Goal: Communication & Community: Share content

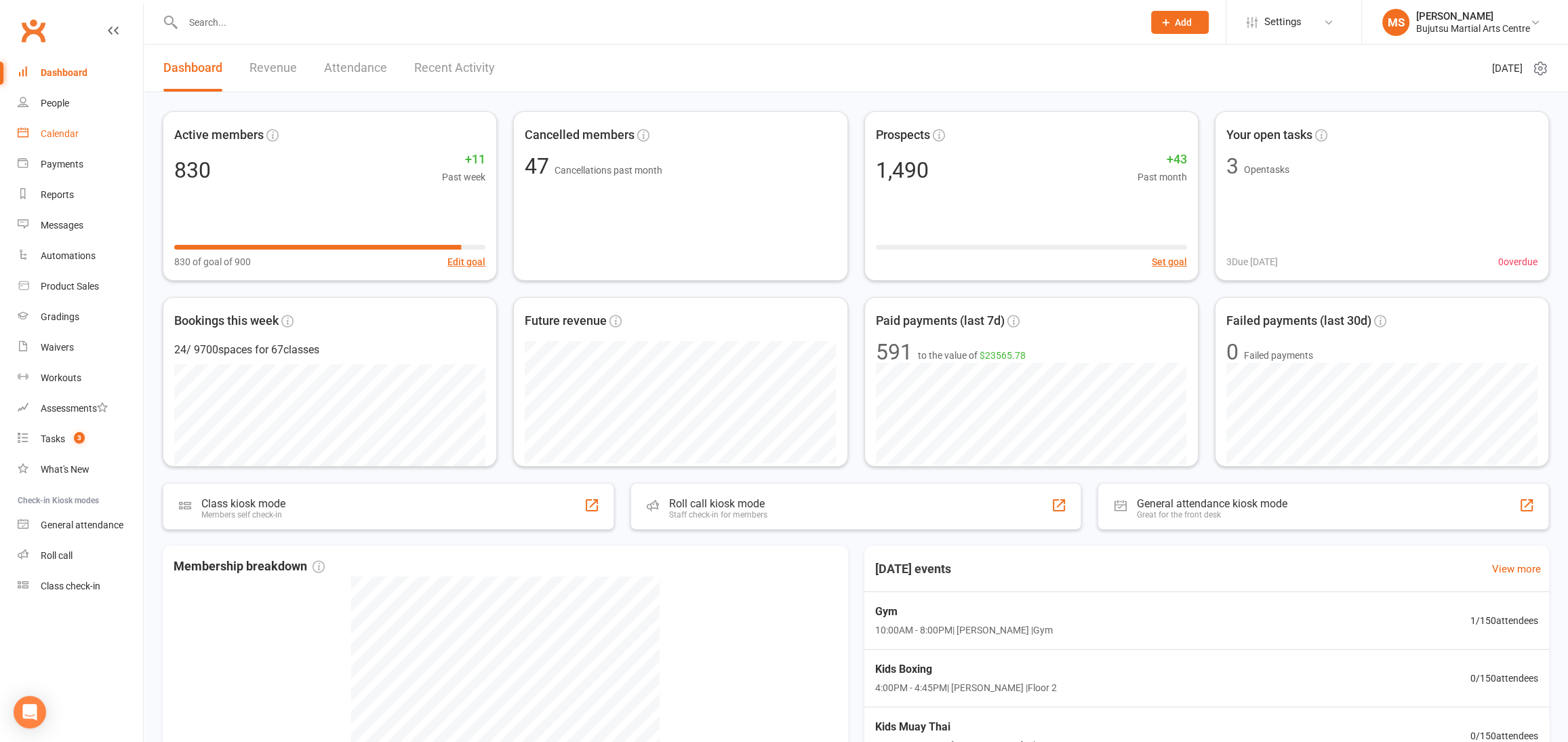
click at [81, 136] on link "Calendar" at bounding box center [81, 134] width 126 height 31
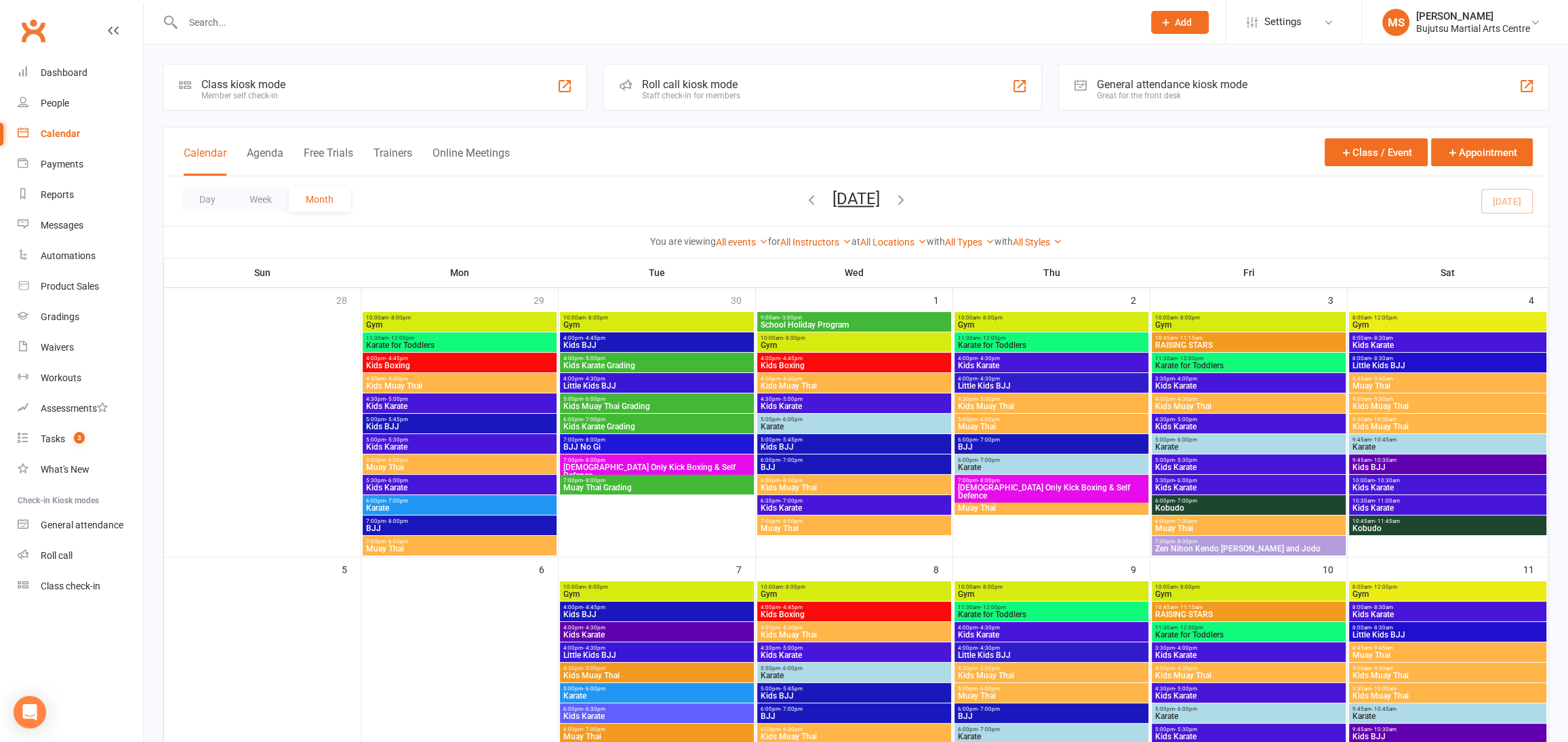
click at [909, 194] on icon "button" at bounding box center [901, 200] width 15 height 15
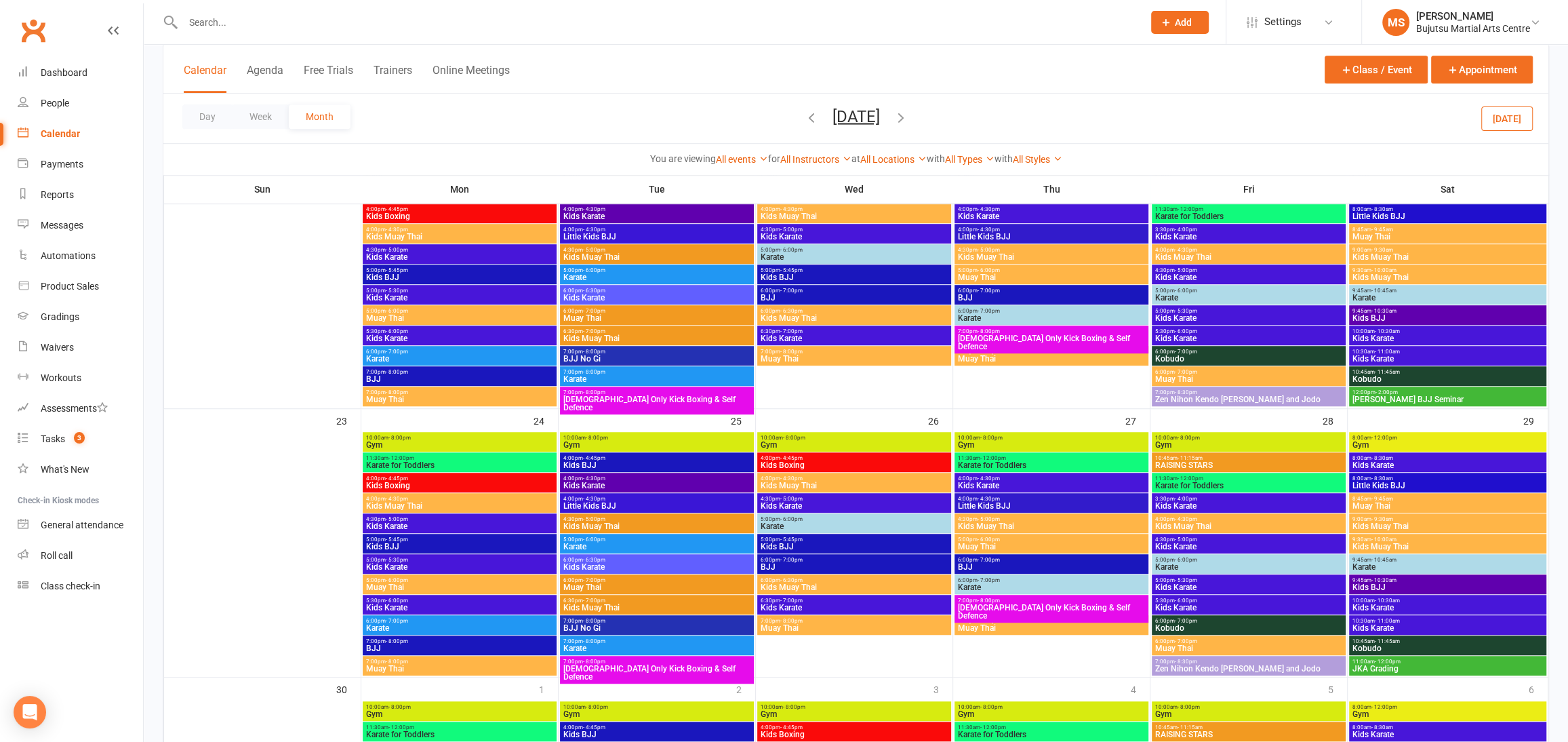
scroll to position [979, 0]
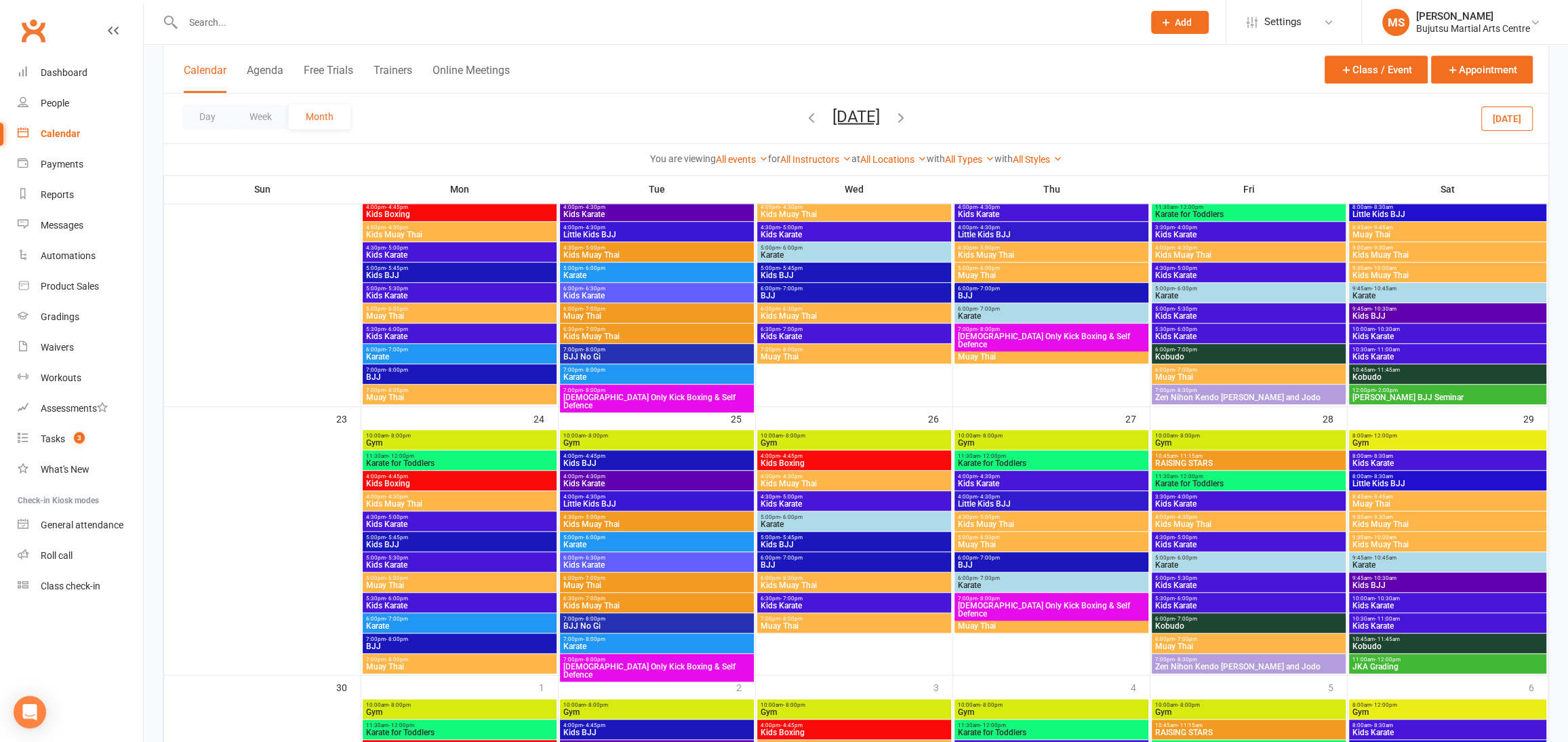
click at [1436, 388] on span "12:00pm - 2:00pm" at bounding box center [1448, 390] width 192 height 6
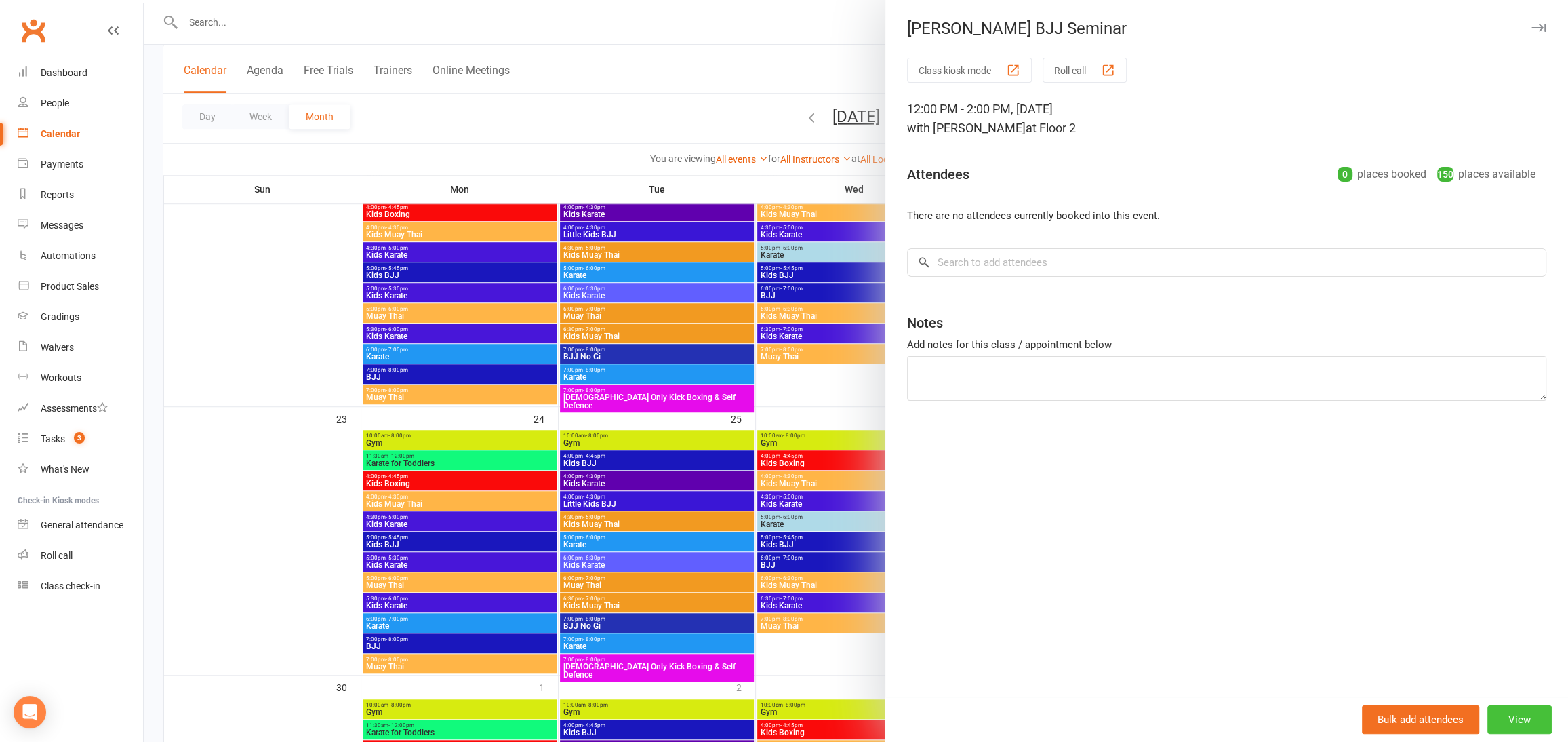
click at [1531, 724] on button "View" at bounding box center [1520, 720] width 65 height 29
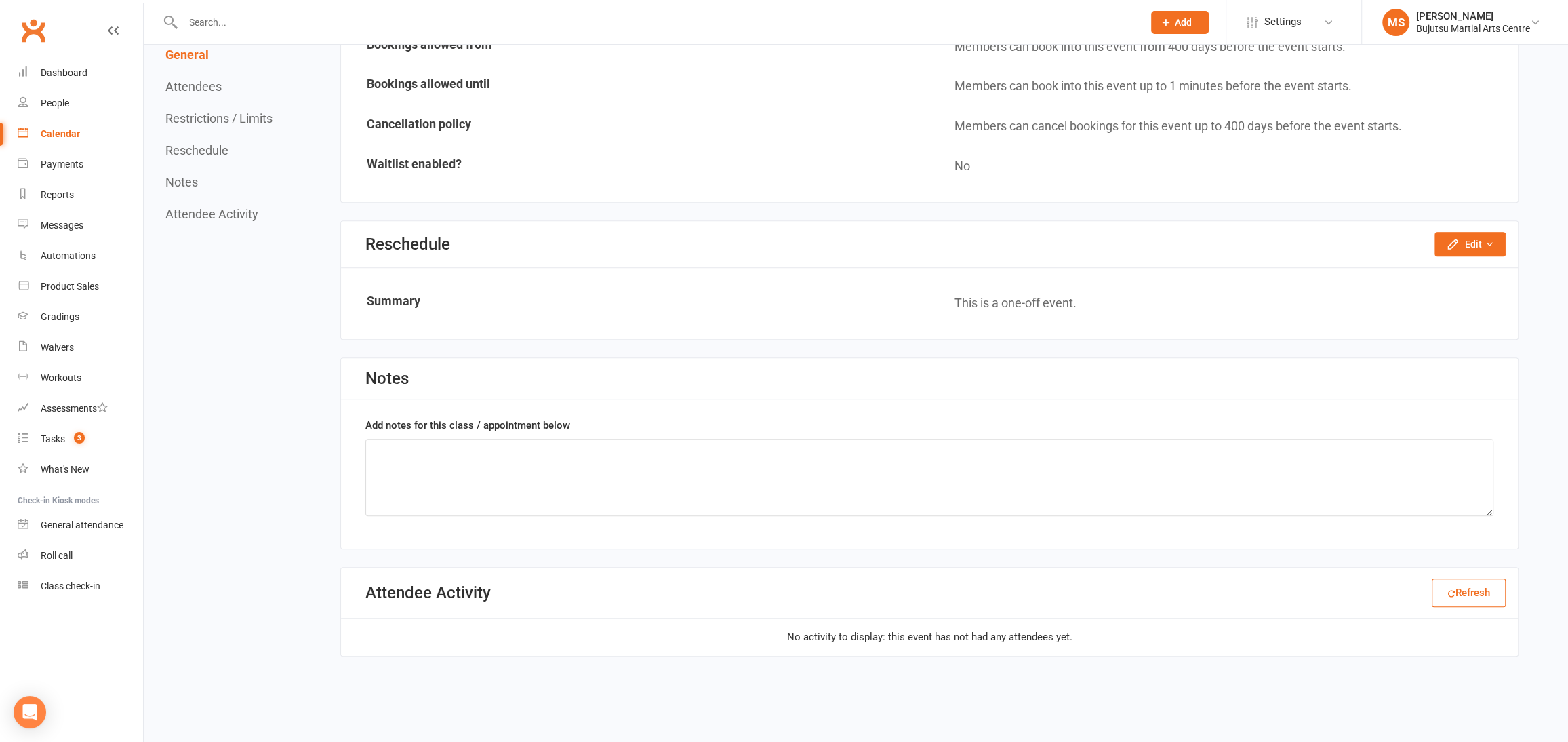
scroll to position [1008, 0]
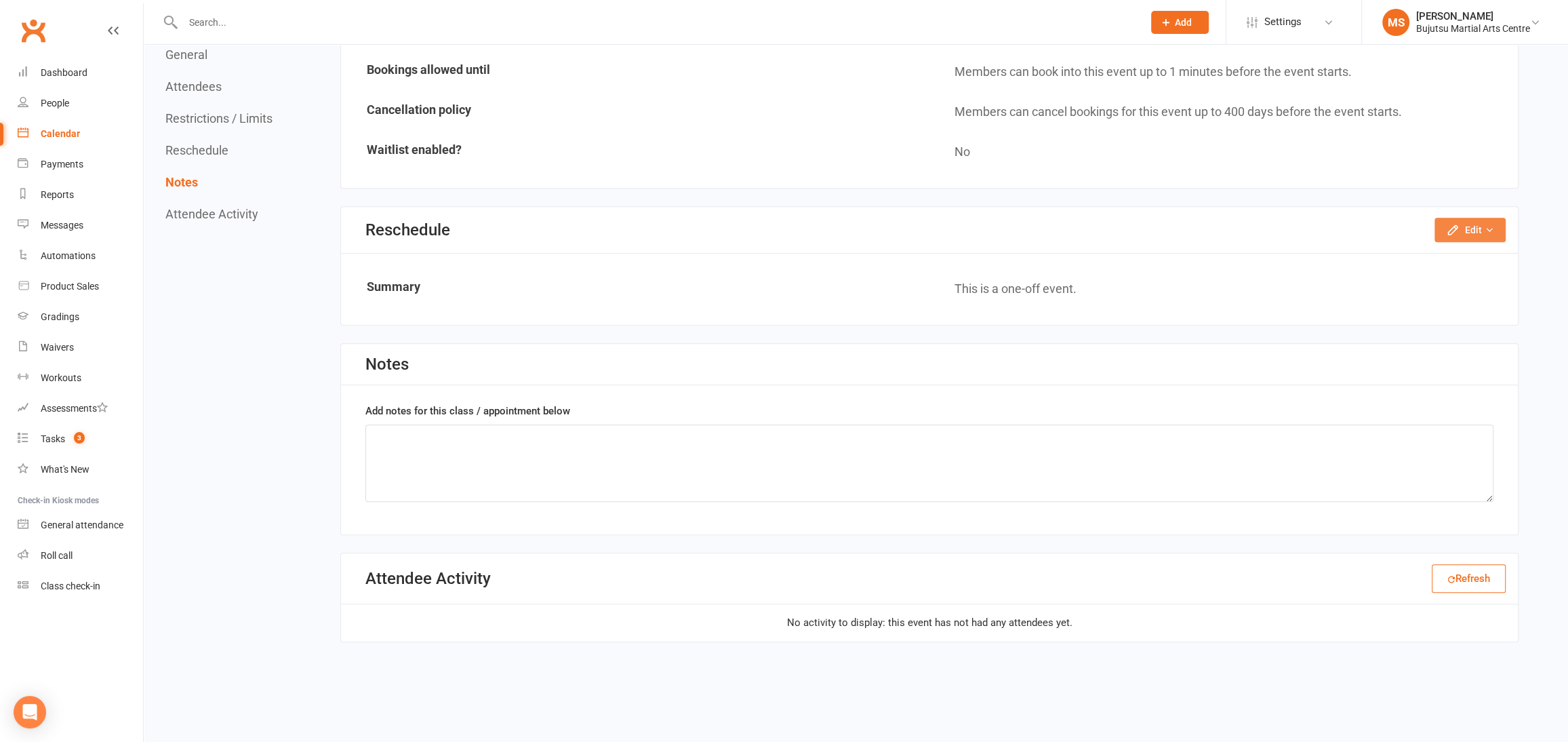
click at [1470, 222] on button "Edit" at bounding box center [1470, 229] width 71 height 25
click at [1463, 248] on link "Reschedule this event only" at bounding box center [1434, 261] width 143 height 27
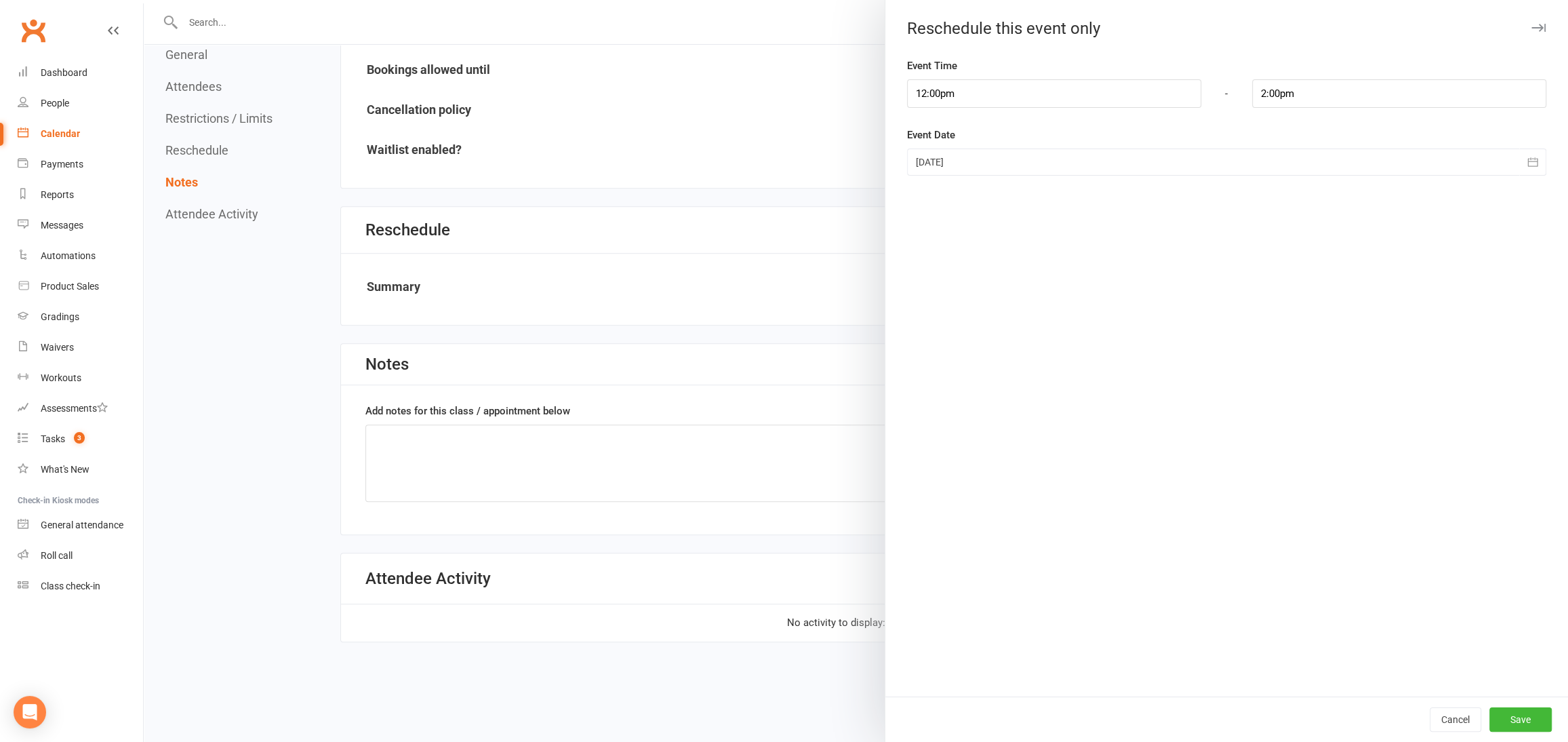
click at [1005, 165] on div at bounding box center [1227, 162] width 640 height 27
click at [1144, 346] on span "29" at bounding box center [1143, 350] width 11 height 11
type input "[DATE]"
click at [1510, 718] on button "Save" at bounding box center [1520, 720] width 62 height 25
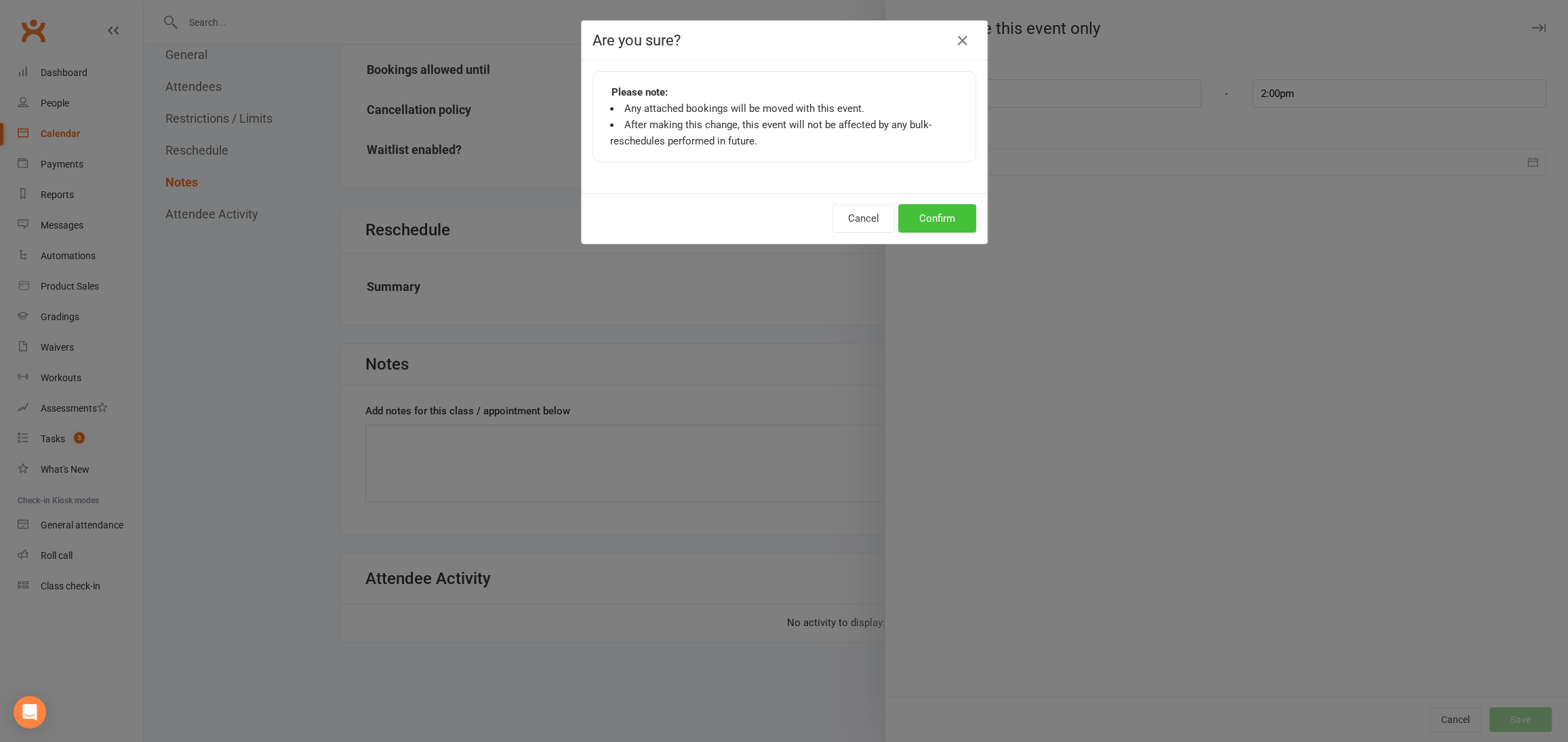
click at [925, 216] on button "Confirm" at bounding box center [938, 218] width 78 height 29
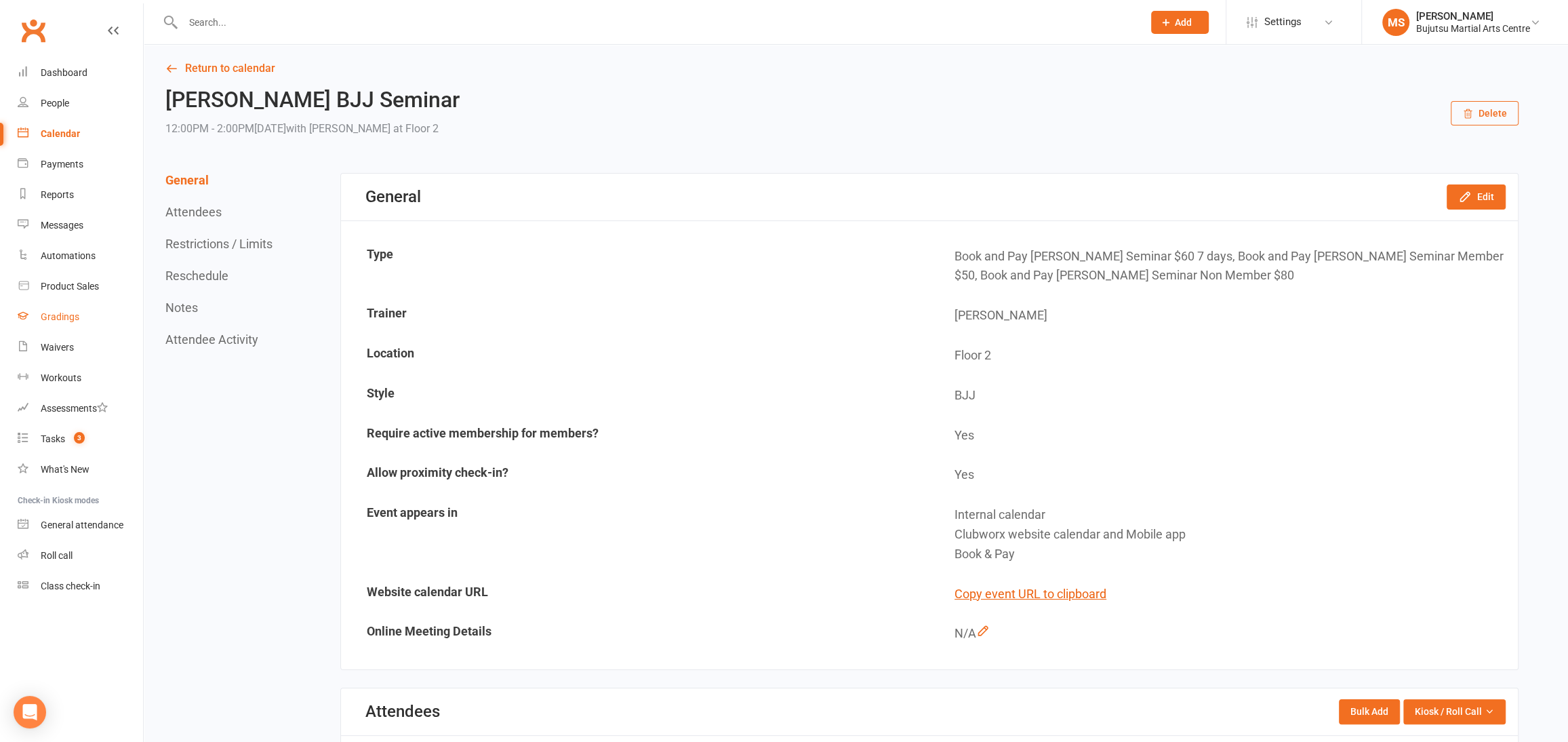
scroll to position [0, 0]
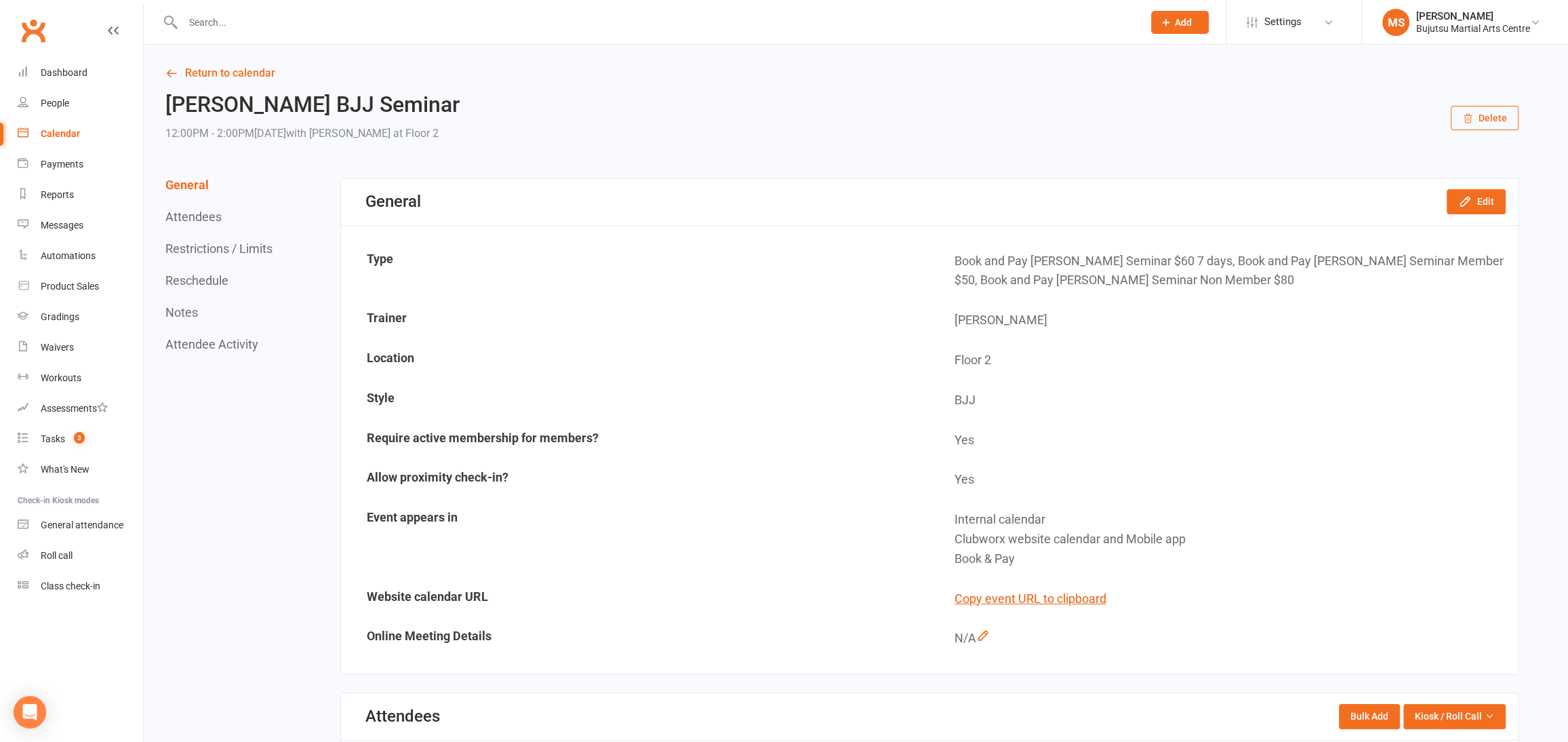
click at [62, 133] on div "Calendar" at bounding box center [60, 133] width 39 height 11
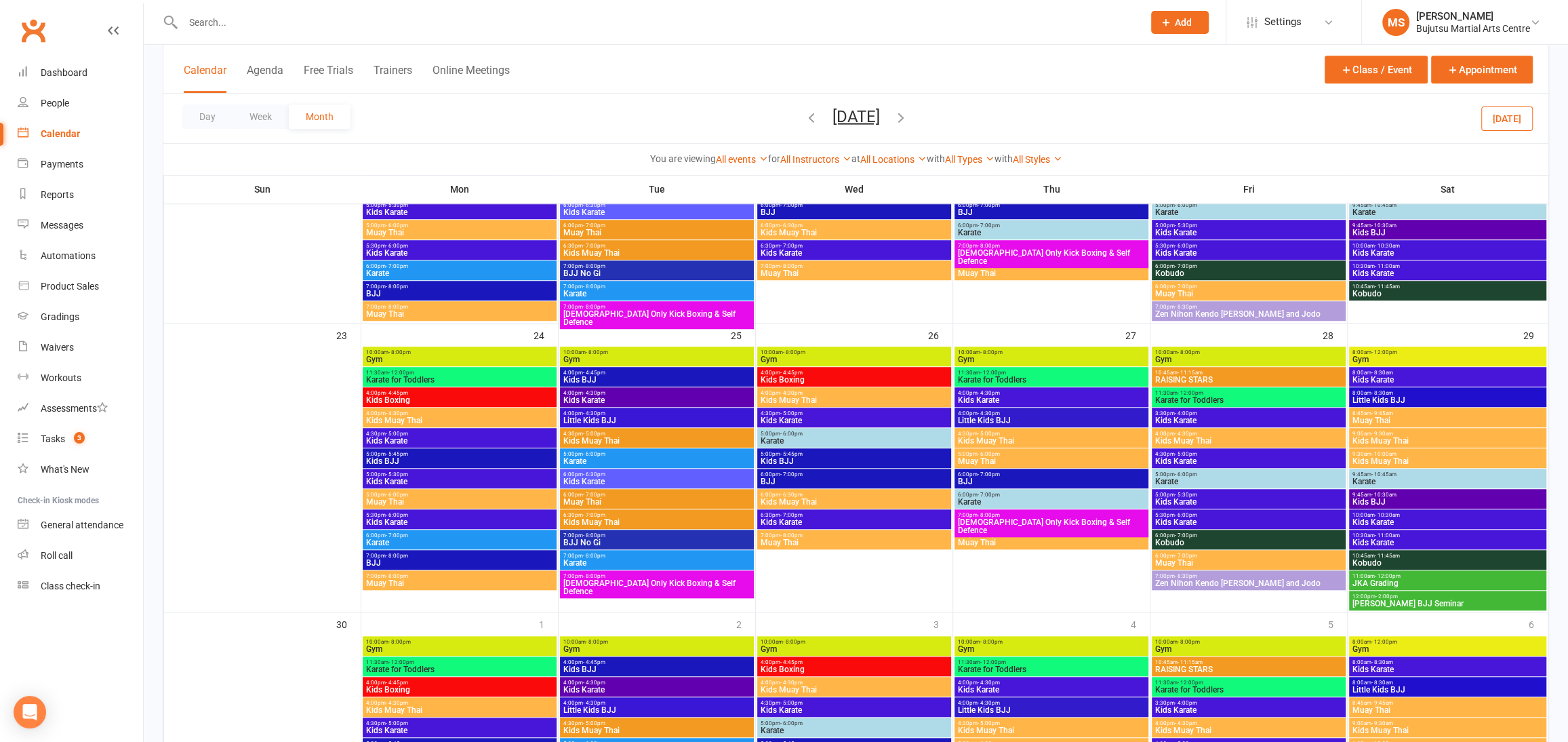
scroll to position [1065, 0]
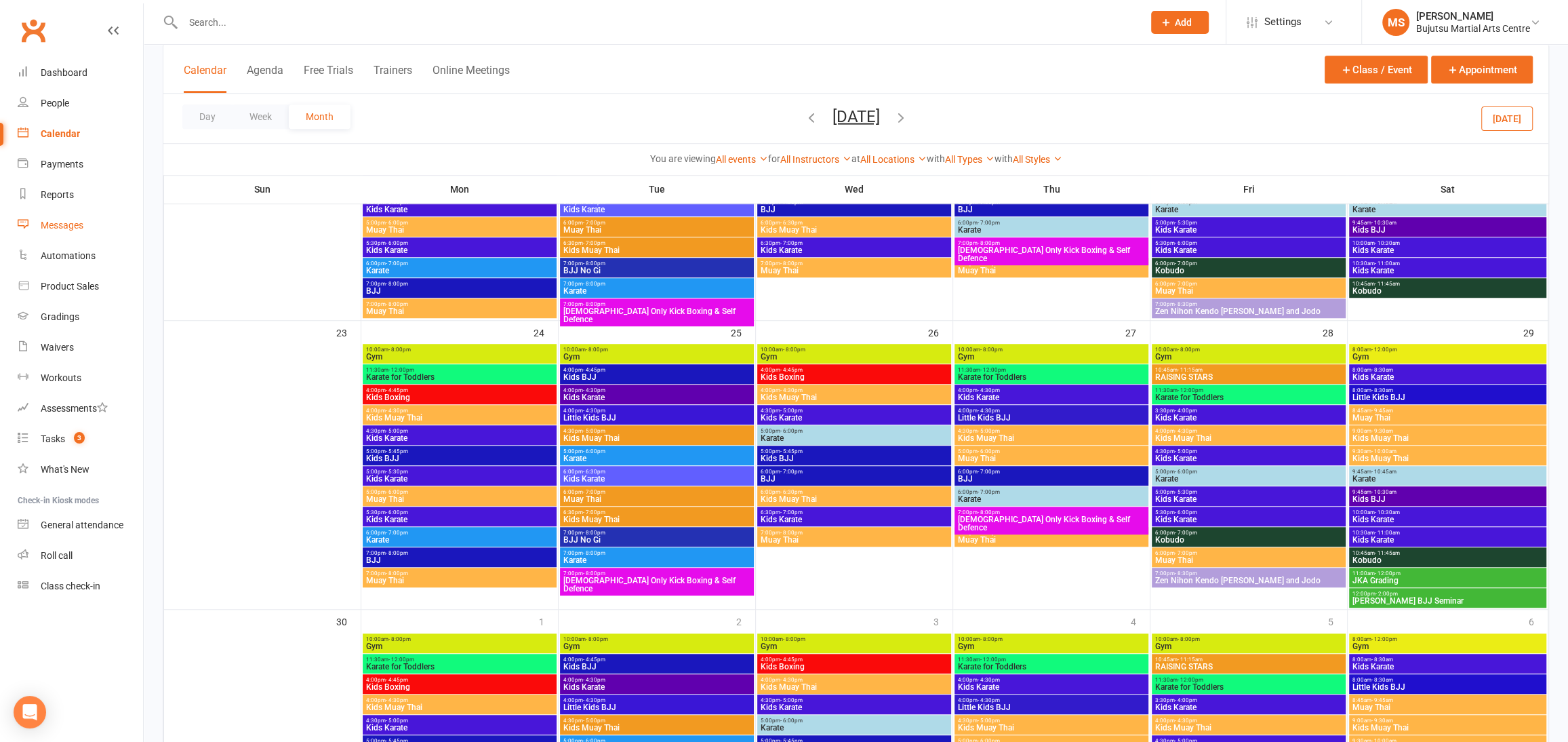
click at [66, 215] on link "Messages" at bounding box center [81, 225] width 126 height 31
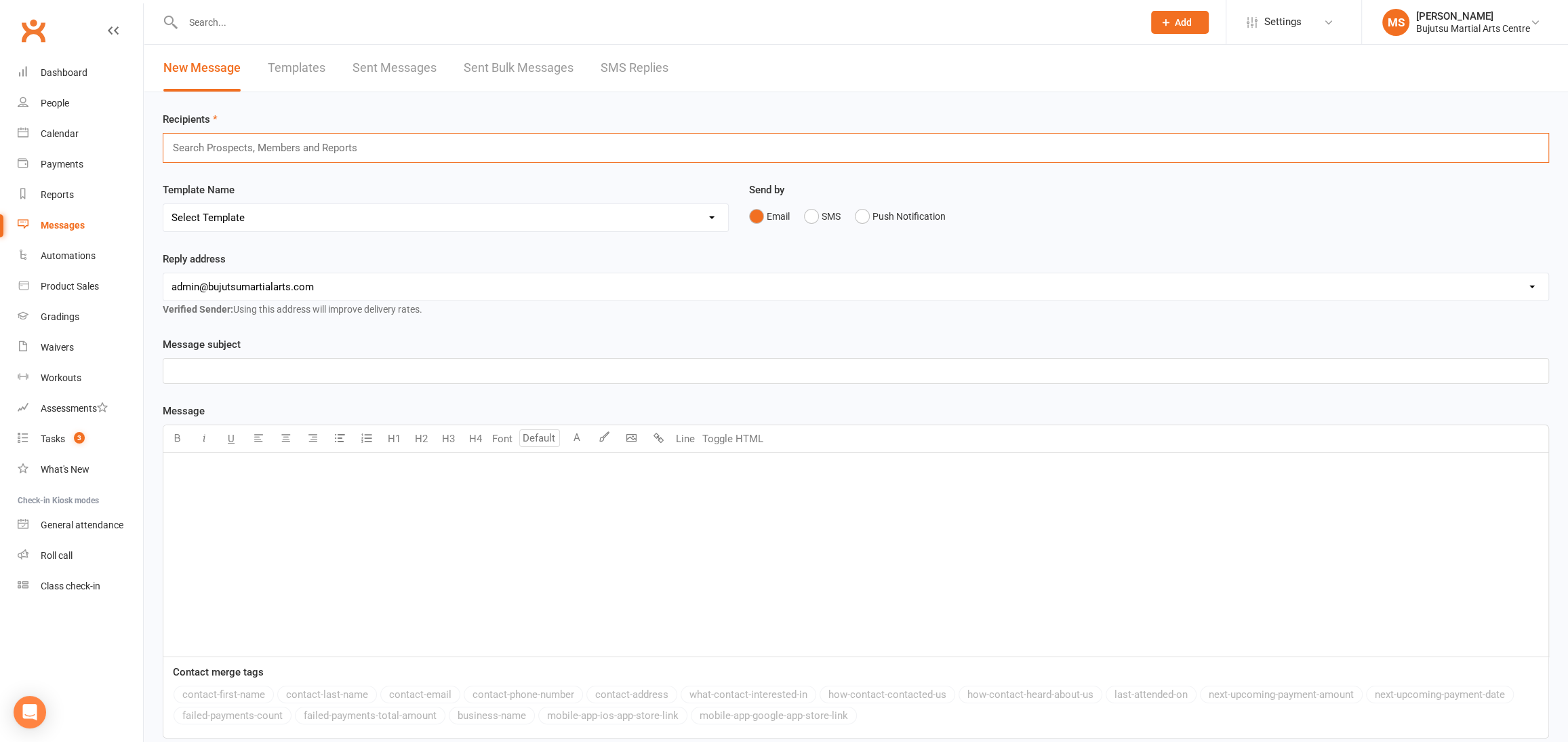
click at [291, 148] on input "text" at bounding box center [271, 148] width 199 height 18
type input "all b"
click at [246, 173] on li "All B JJ Students" at bounding box center [855, 173] width 1385 height 16
click at [262, 225] on select "Select Template [Email] Japan Karate Association Annual Registration [Email] Ry…" at bounding box center [445, 222] width 565 height 27
select select "17"
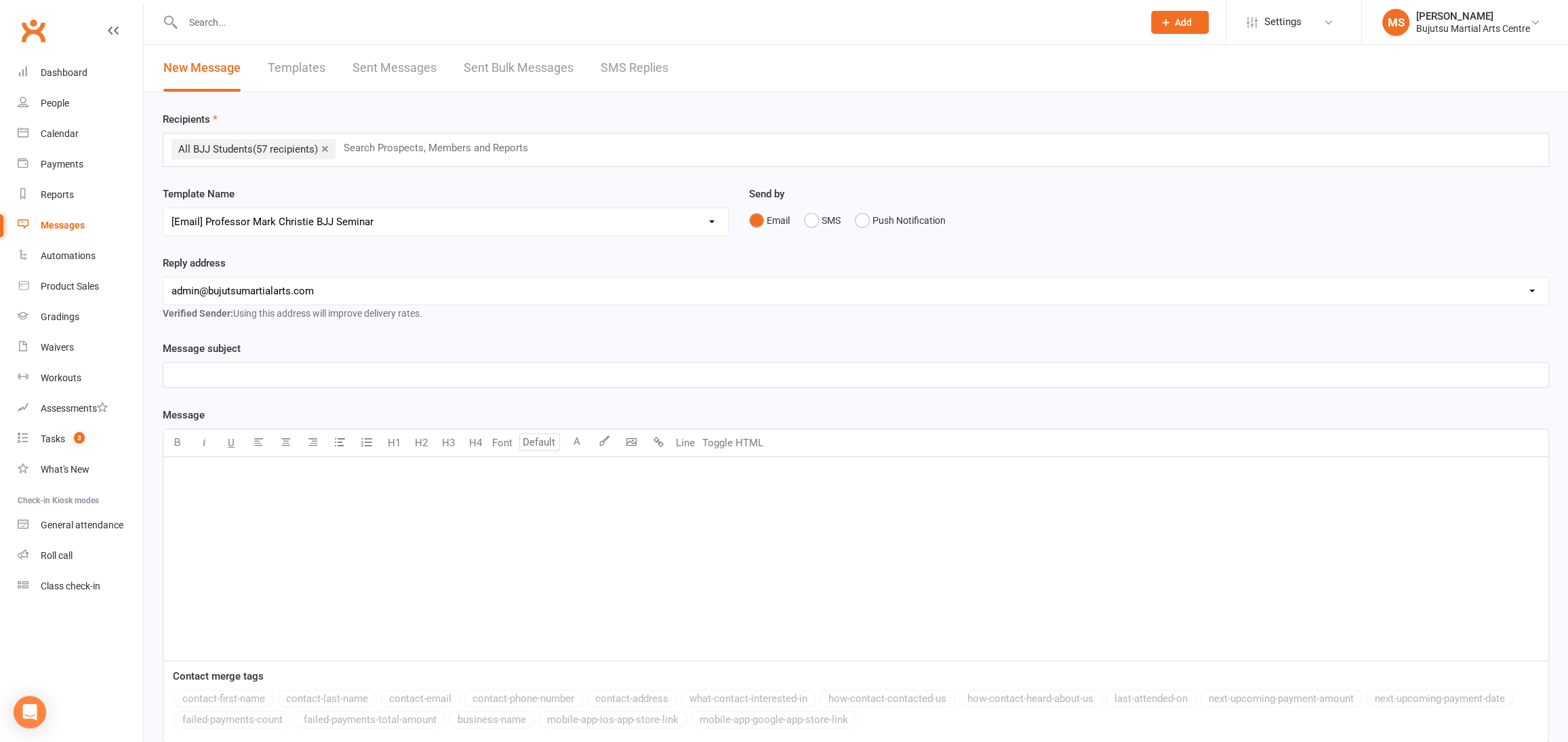
click at [163, 208] on select "Select Template [Email] Japan Karate Association Annual Registration [Email] Ry…" at bounding box center [445, 222] width 565 height 27
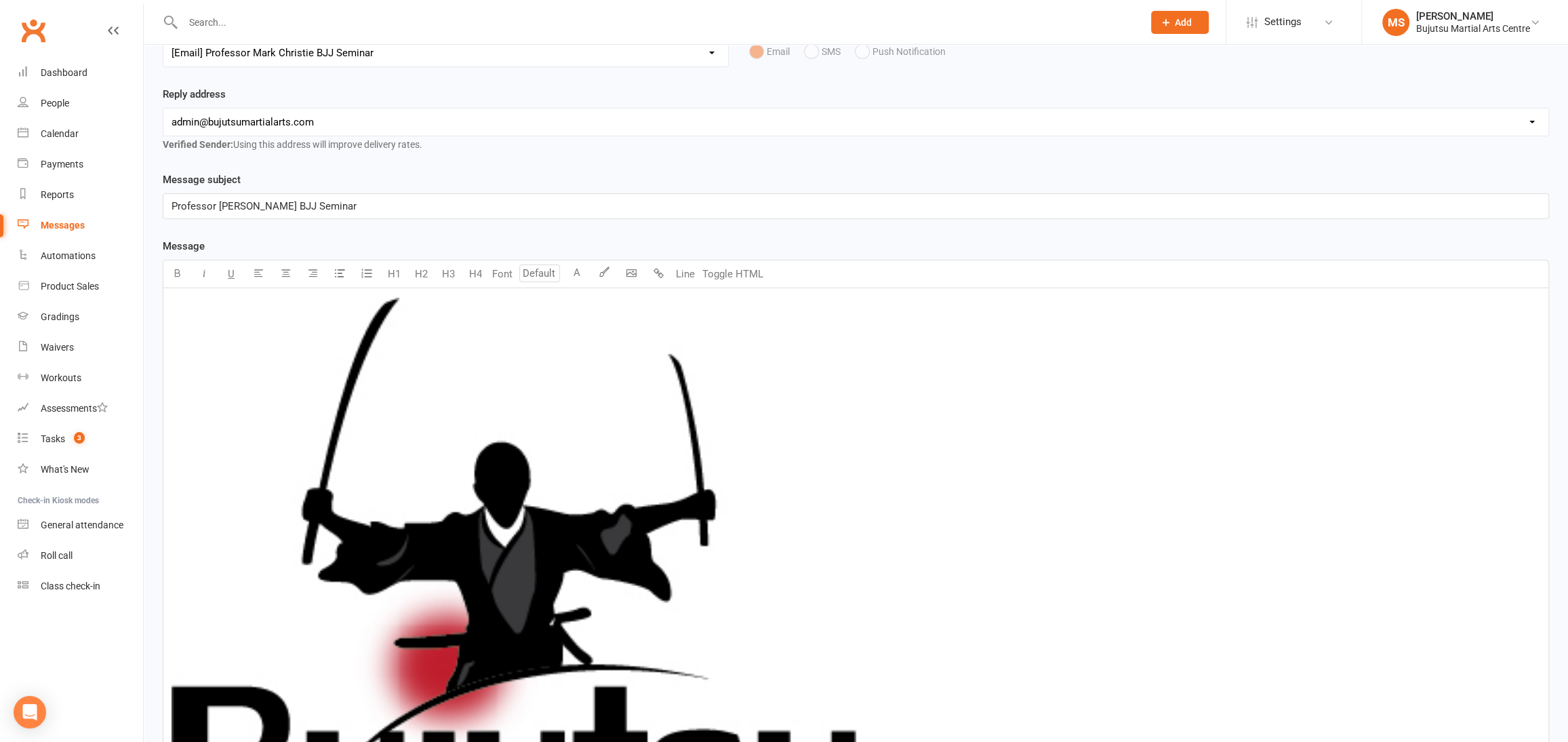
scroll to position [156, 0]
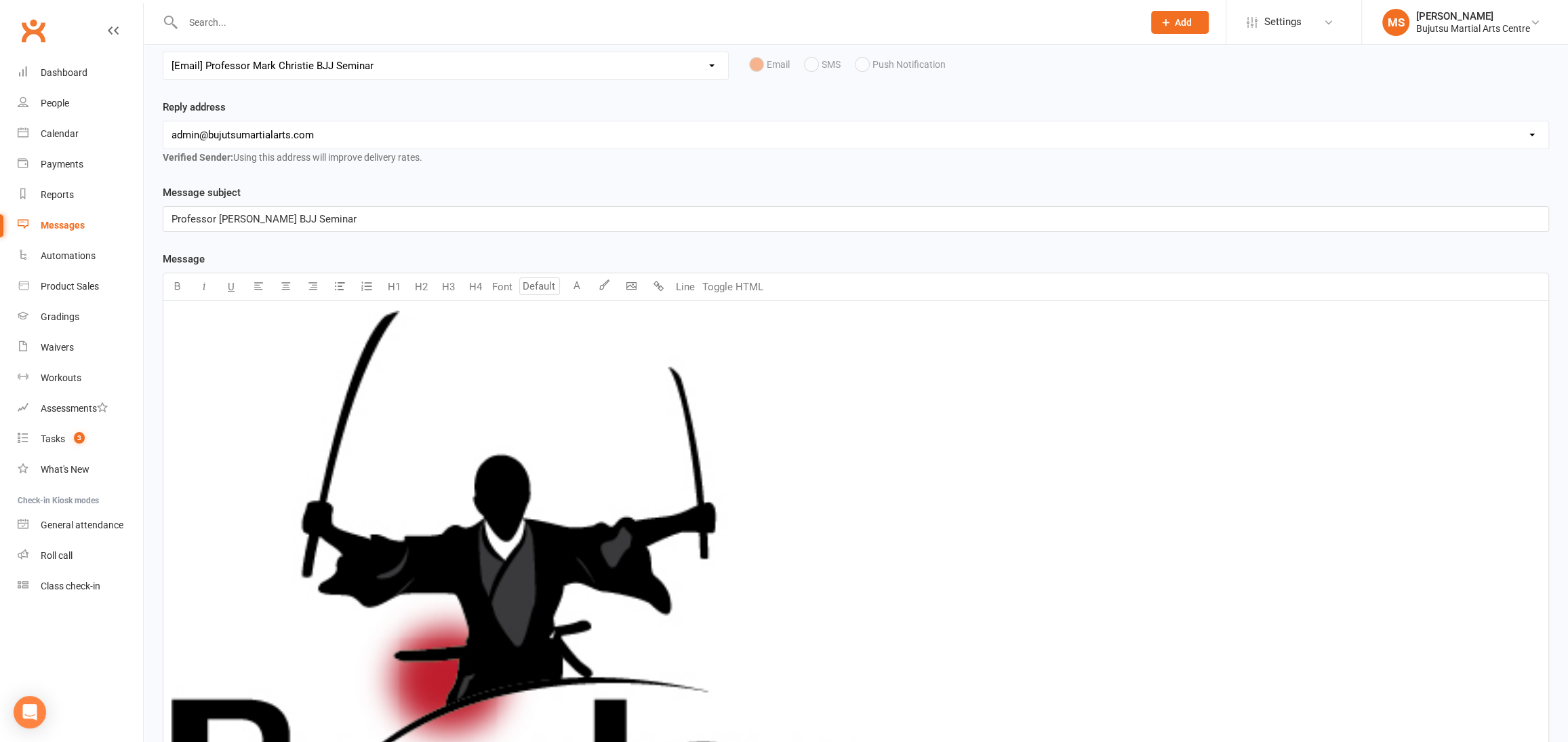
click at [381, 215] on p "Professor [PERSON_NAME] BJJ Seminar" at bounding box center [856, 218] width 1369 height 16
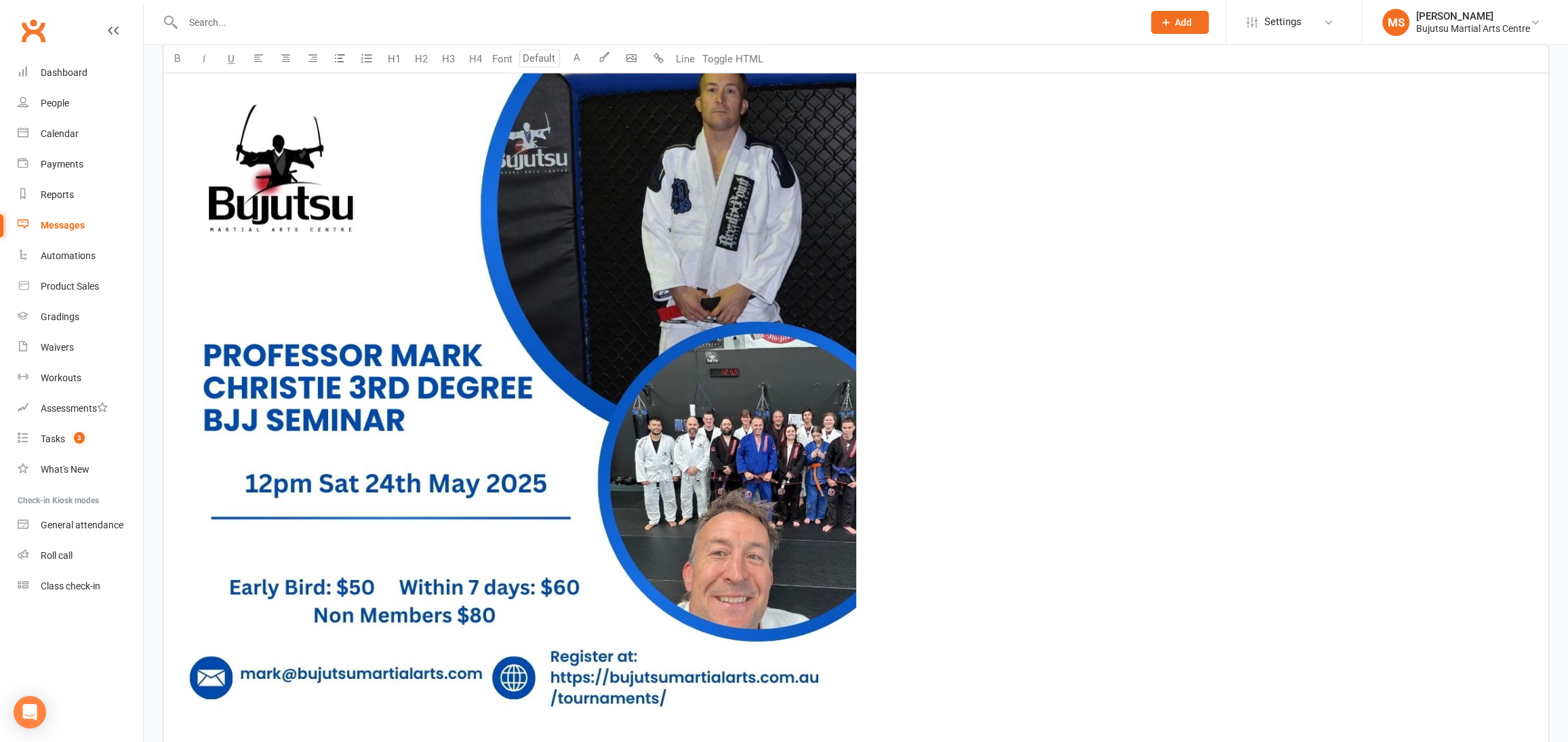
scroll to position [1096, 0]
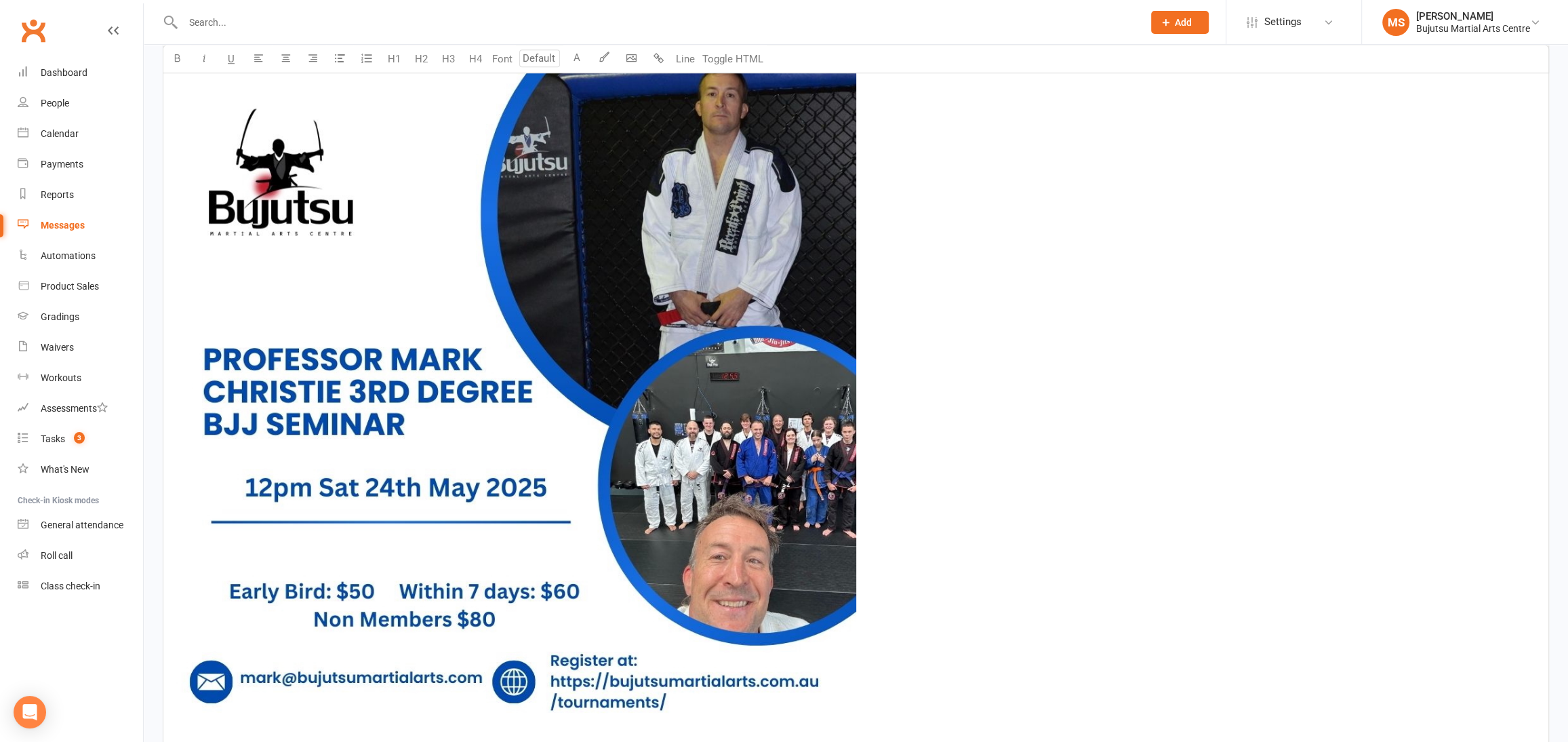
click at [386, 293] on img at bounding box center [514, 395] width 685 height 685
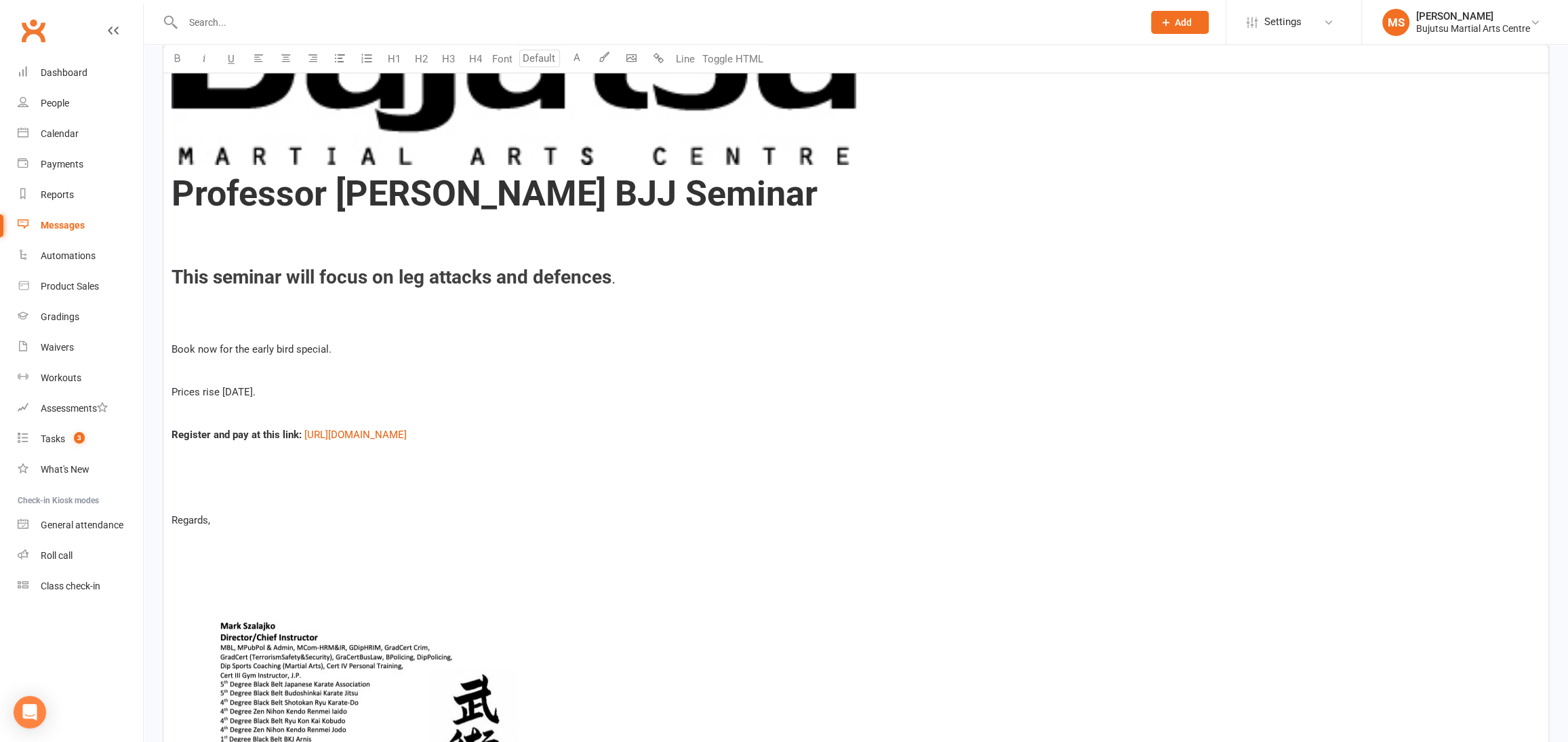
scroll to position [903, 0]
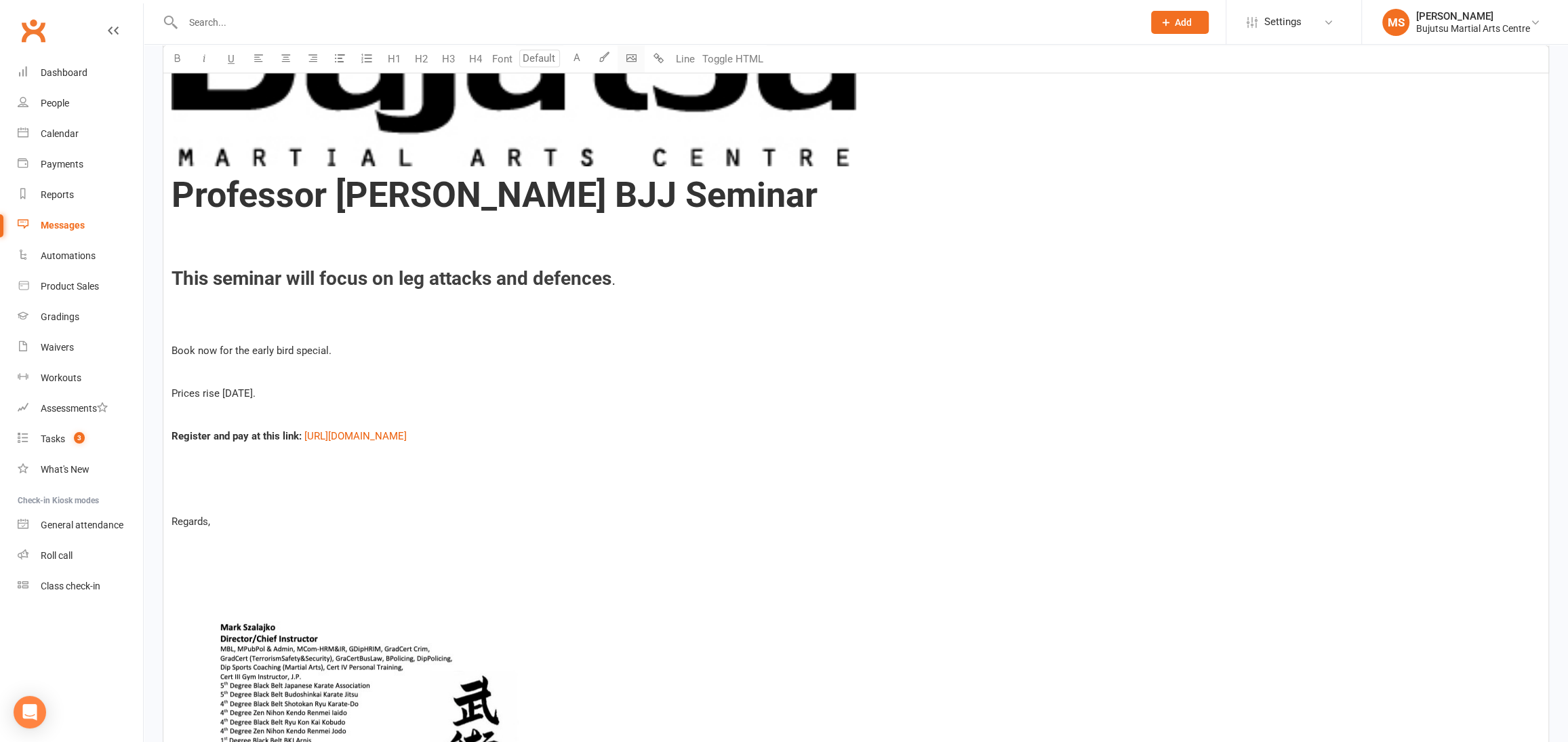
click at [630, 59] on body "Prospect Member Non-attending contact Class / event Appointment Grading event T…" at bounding box center [784, 423] width 1568 height 2646
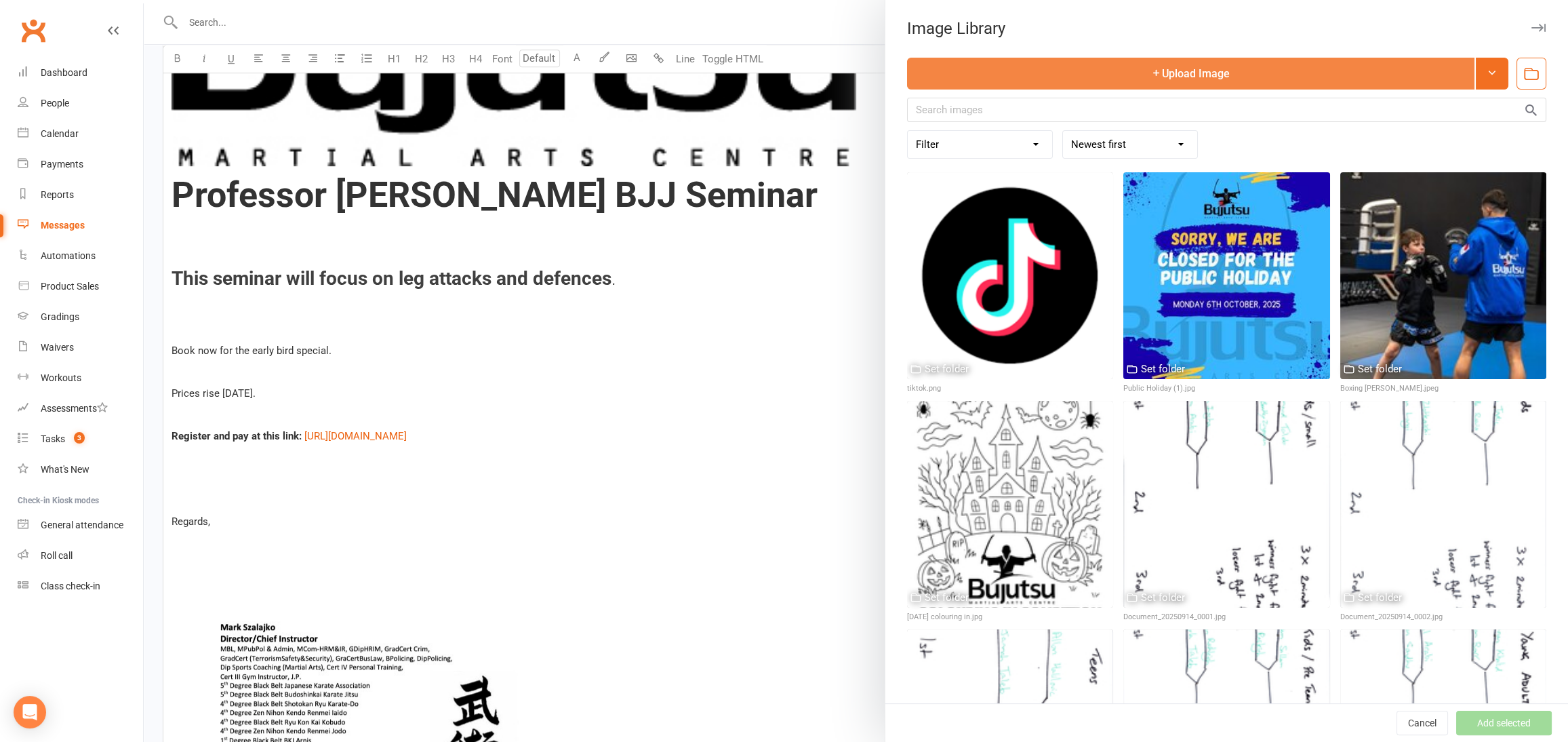
click at [979, 76] on button "Upload Image" at bounding box center [1191, 74] width 567 height 32
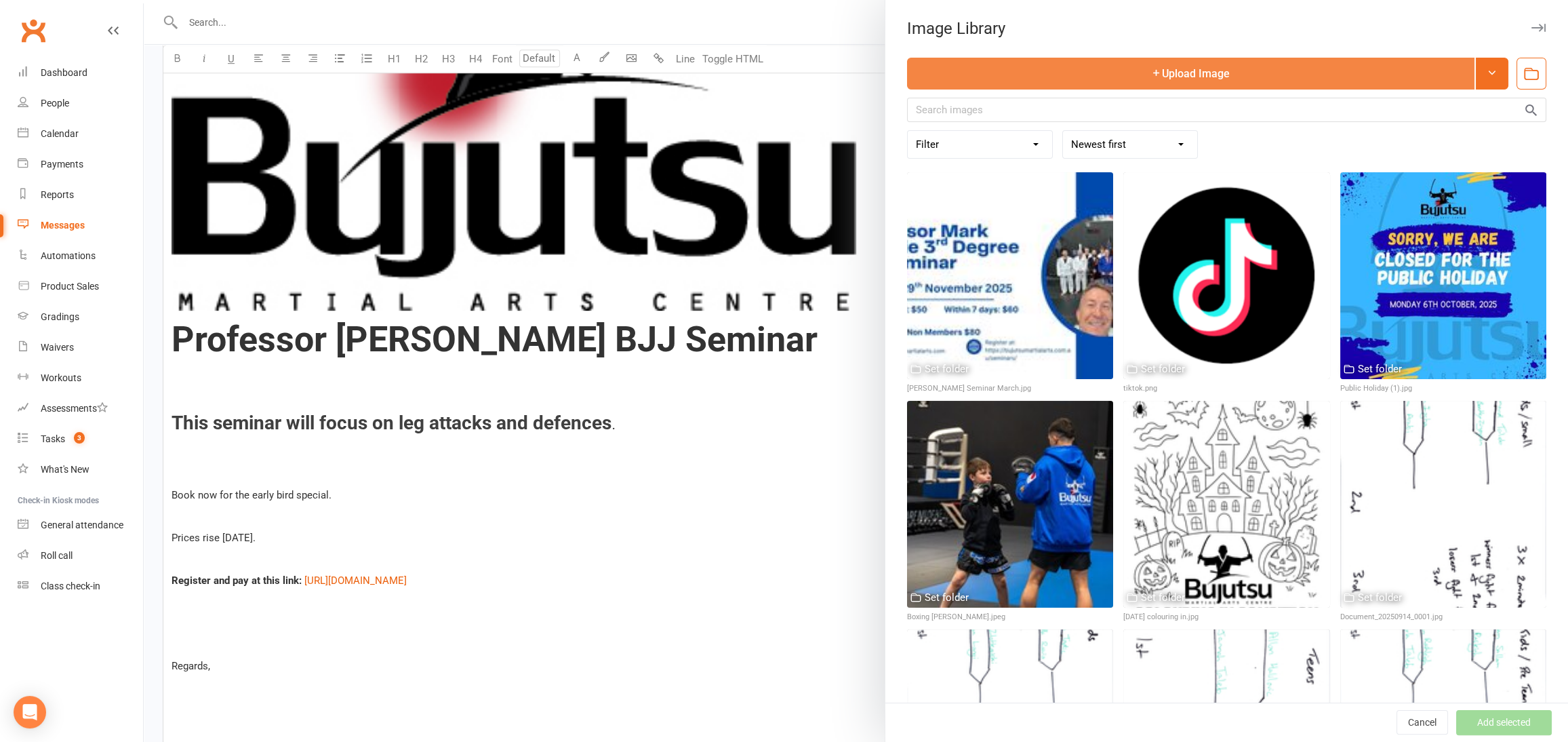
scroll to position [774, 0]
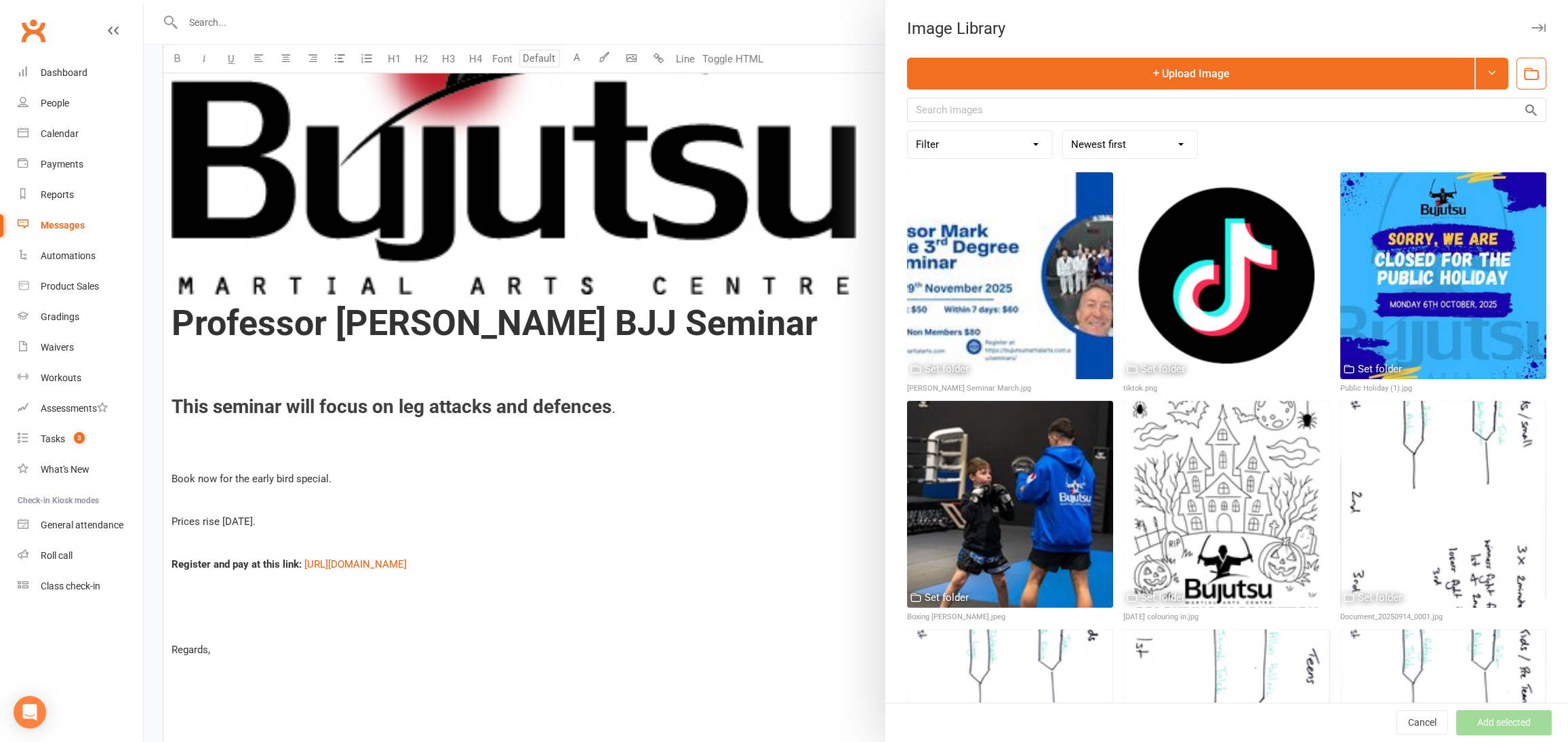
click at [232, 366] on div at bounding box center [855, 371] width 1424 height 742
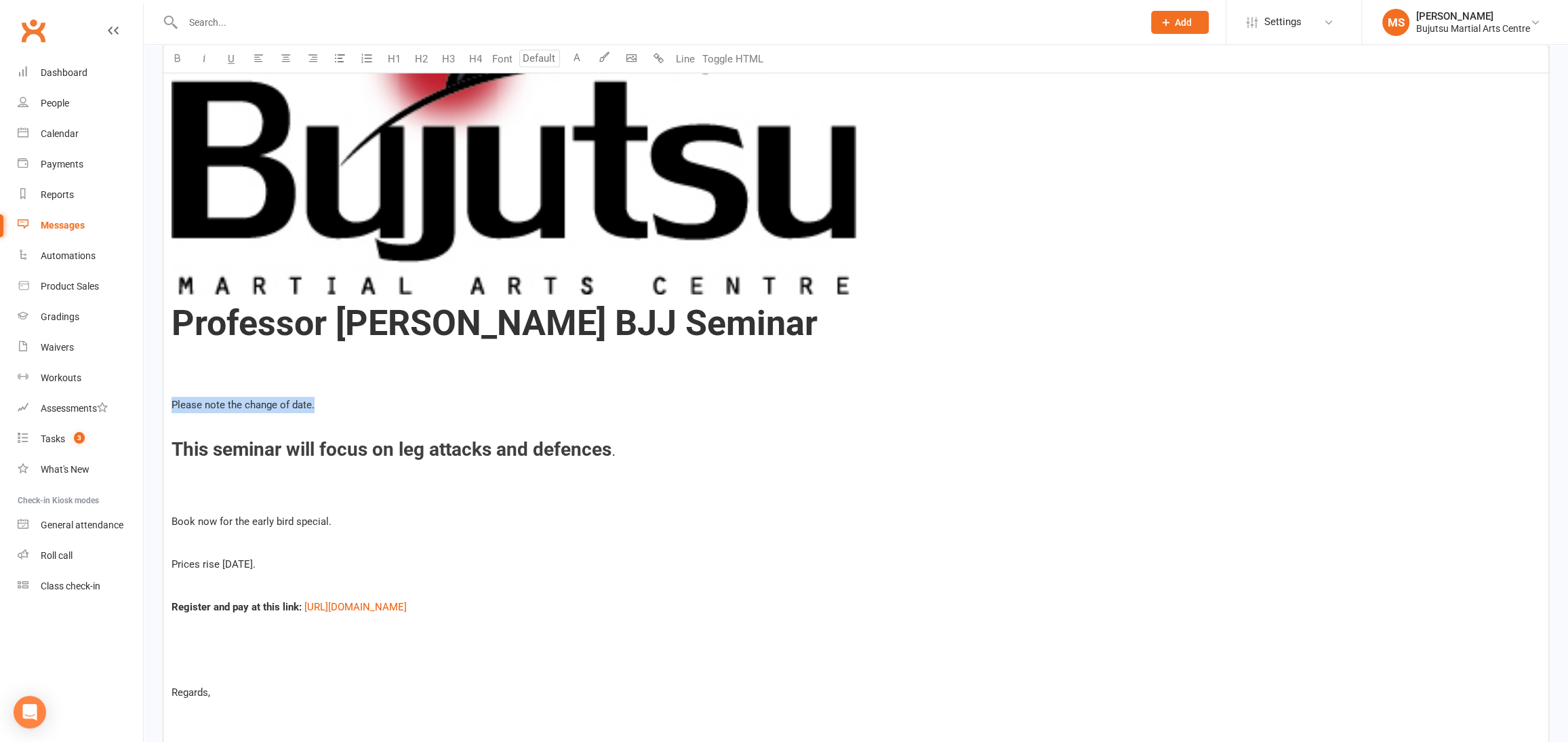
drag, startPoint x: 298, startPoint y: 409, endPoint x: 184, endPoint y: 399, distance: 114.4
click at [166, 408] on div "﻿ Professor [PERSON_NAME] BJJ Seminar ﻿ Please note the change of date. ﻿ This …" at bounding box center [855, 708] width 1385 height 2051
click at [582, 59] on button "A" at bounding box center [577, 59] width 27 height 27
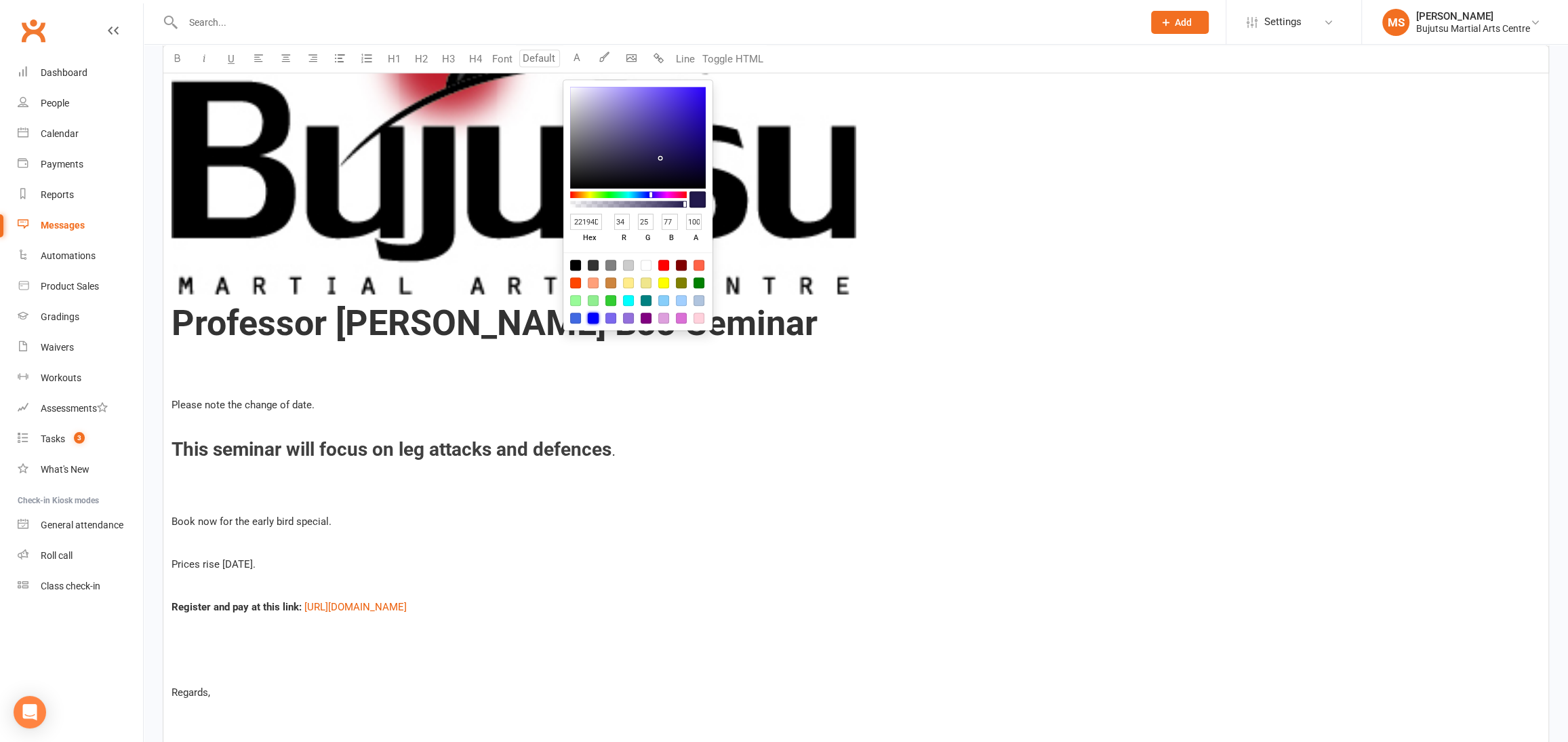
click at [593, 315] on div at bounding box center [593, 318] width 11 height 11
type input "0000FF"
type input "0"
type input "255"
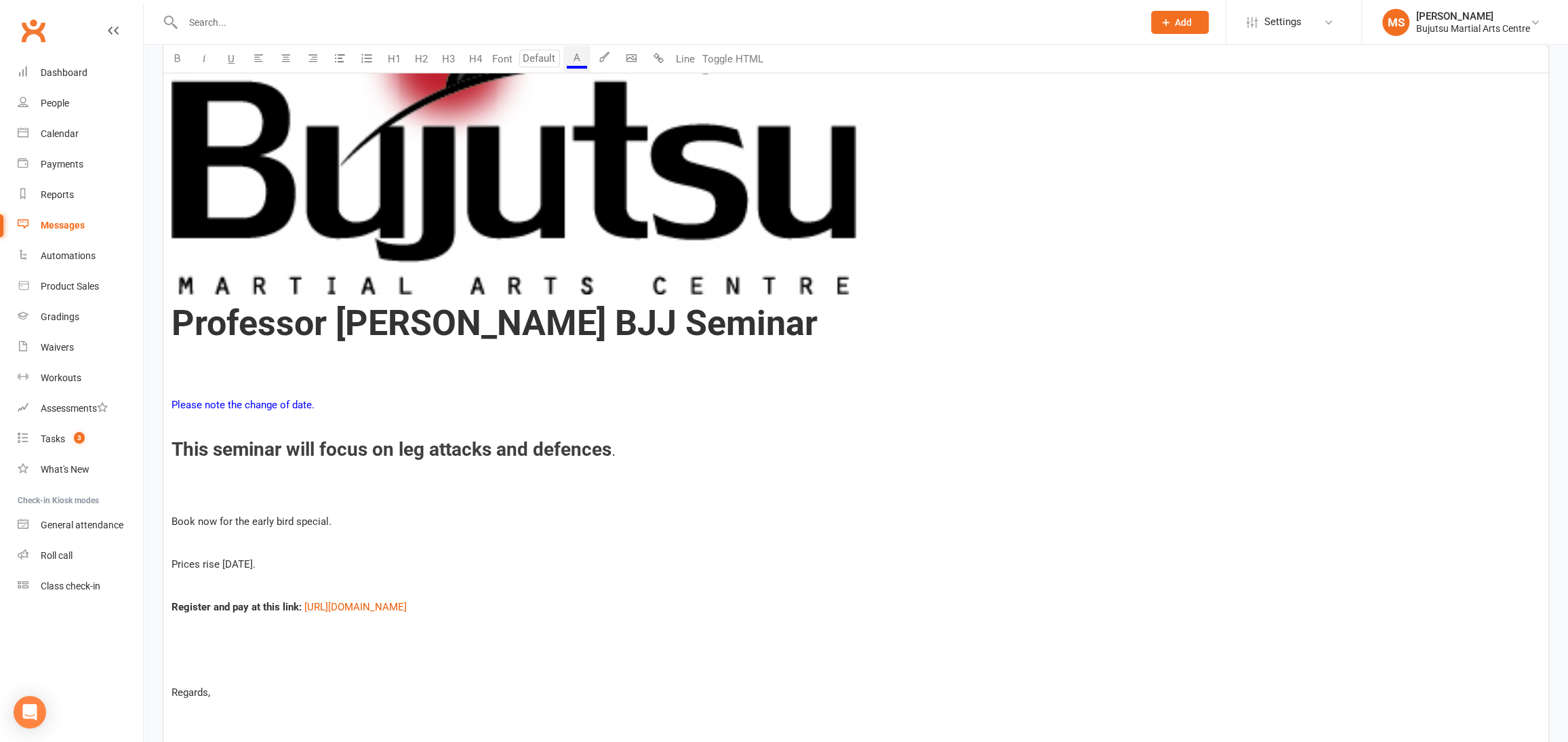
drag, startPoint x: 403, startPoint y: 406, endPoint x: 371, endPoint y: 407, distance: 32.0
click at [381, 406] on p "Please note the change of date." at bounding box center [856, 405] width 1369 height 16
drag, startPoint x: 351, startPoint y: 405, endPoint x: 189, endPoint y: 342, distance: 173.8
click at [163, 395] on div "﻿ Professor [PERSON_NAME] BJJ Seminar ﻿ Please note the change of date. ﻿ This …" at bounding box center [855, 708] width 1385 height 2051
drag, startPoint x: 178, startPoint y: 54, endPoint x: 176, endPoint y: 65, distance: 11.2
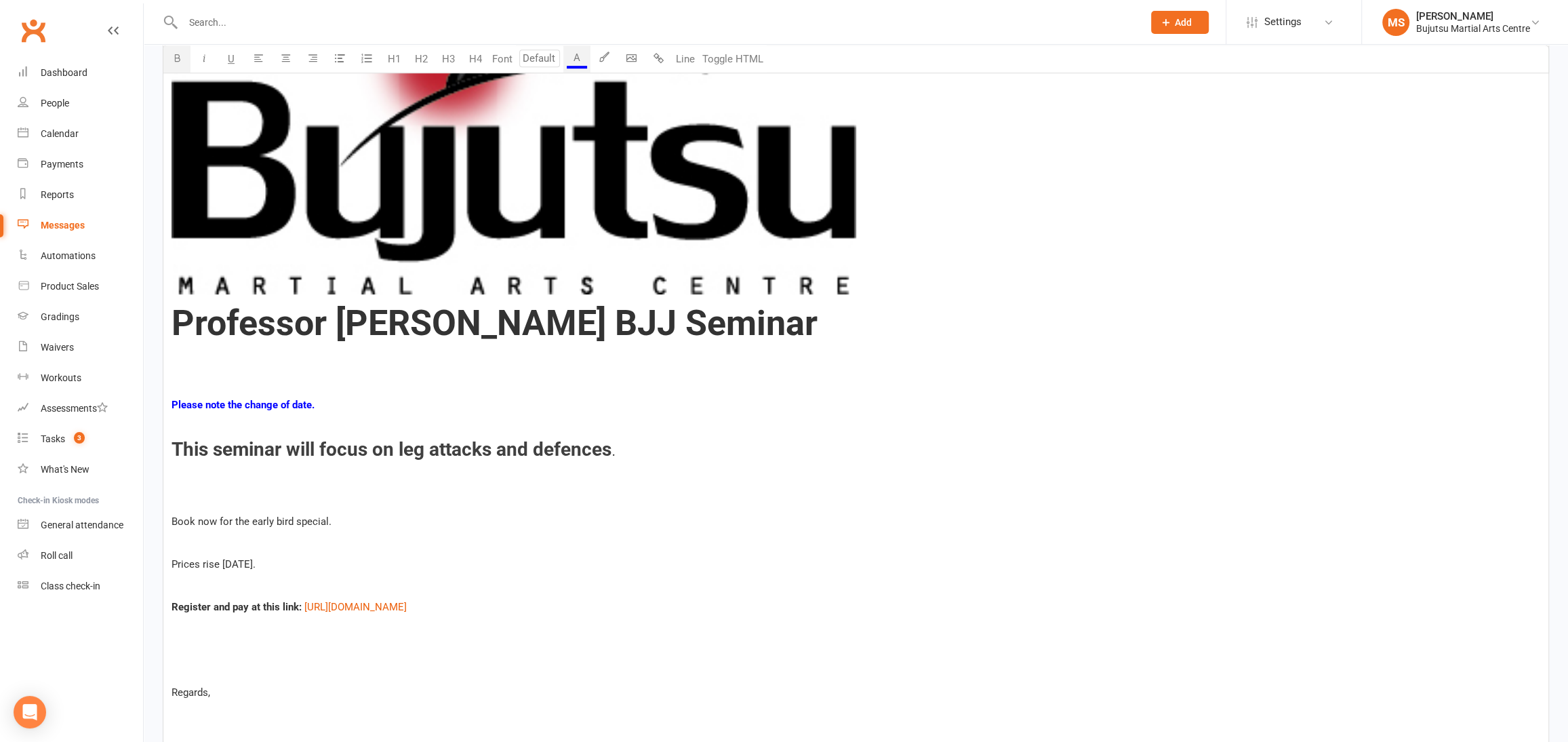
click at [178, 54] on icon "button" at bounding box center [178, 58] width 10 height 10
click at [196, 369] on div "﻿ Professor [PERSON_NAME] BJJ Seminar ﻿ Please note the change of date. ﻿ This …" at bounding box center [855, 708] width 1385 height 2051
click at [630, 52] on body "Prospect Member Non-attending contact Class / event Appointment Grading event T…" at bounding box center [784, 573] width 1568 height 2688
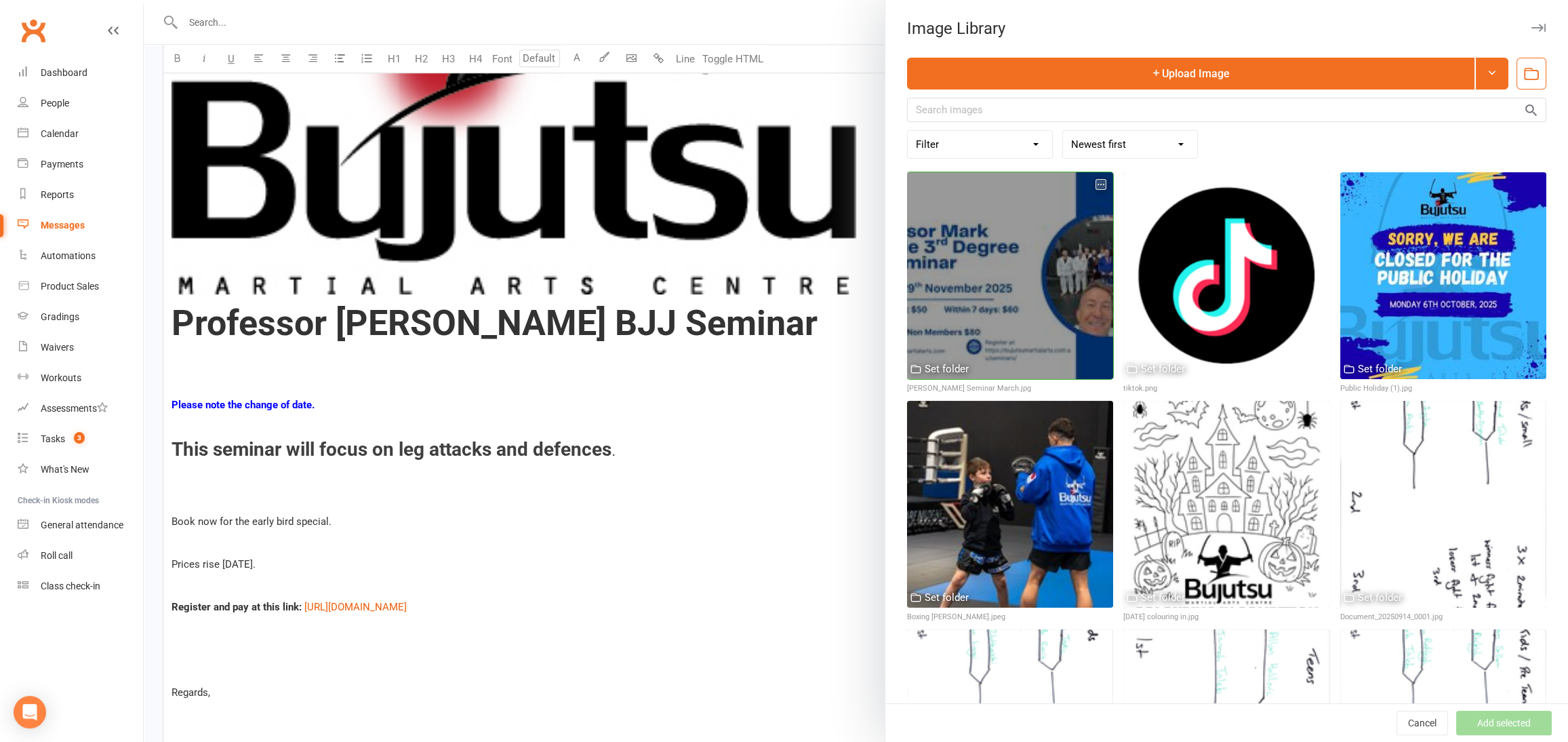
click at [1034, 241] on div at bounding box center [1010, 275] width 206 height 207
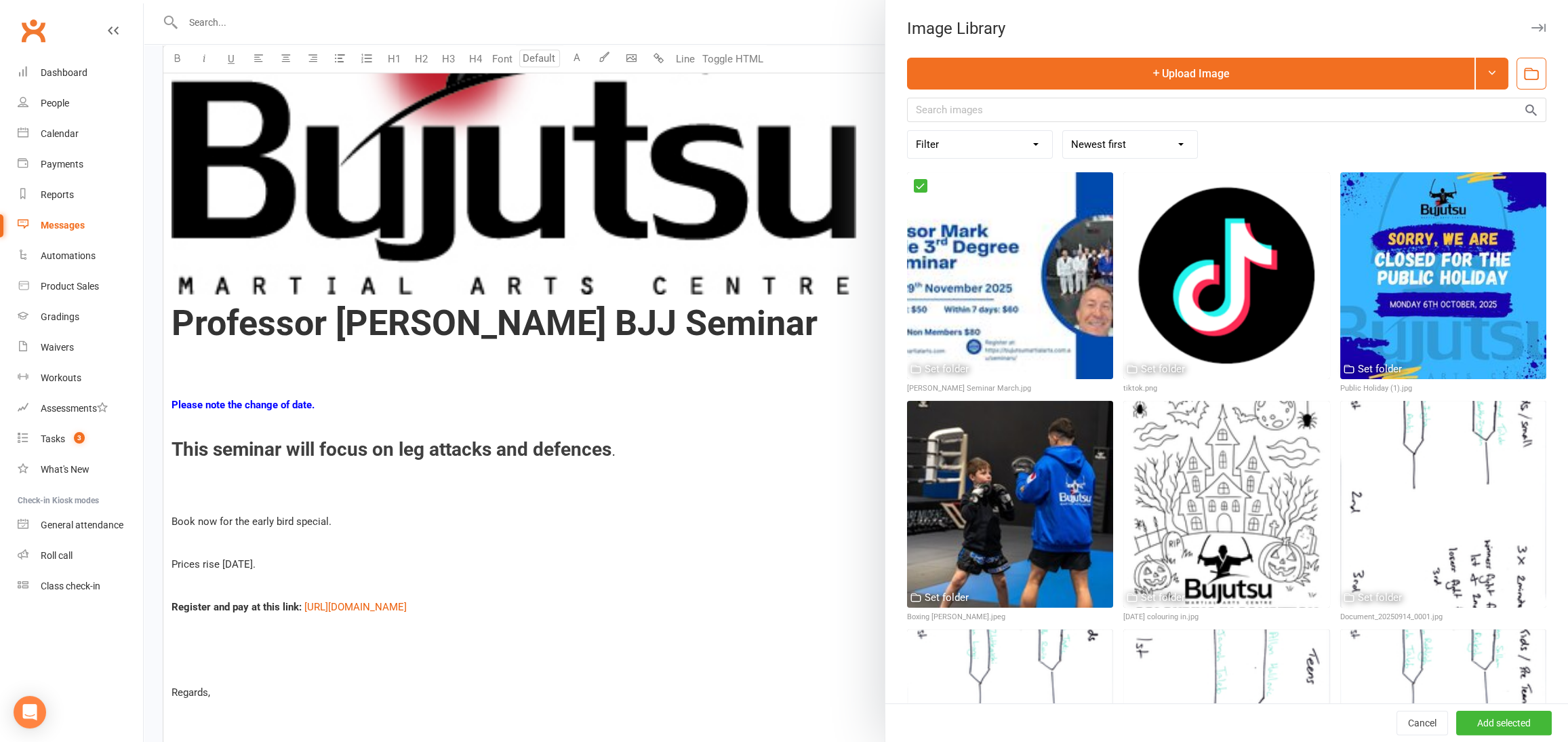
click at [1497, 708] on div "Cancel Undo Details Add selected" at bounding box center [1227, 722] width 683 height 38
click at [1493, 716] on button "Add selected" at bounding box center [1504, 723] width 96 height 25
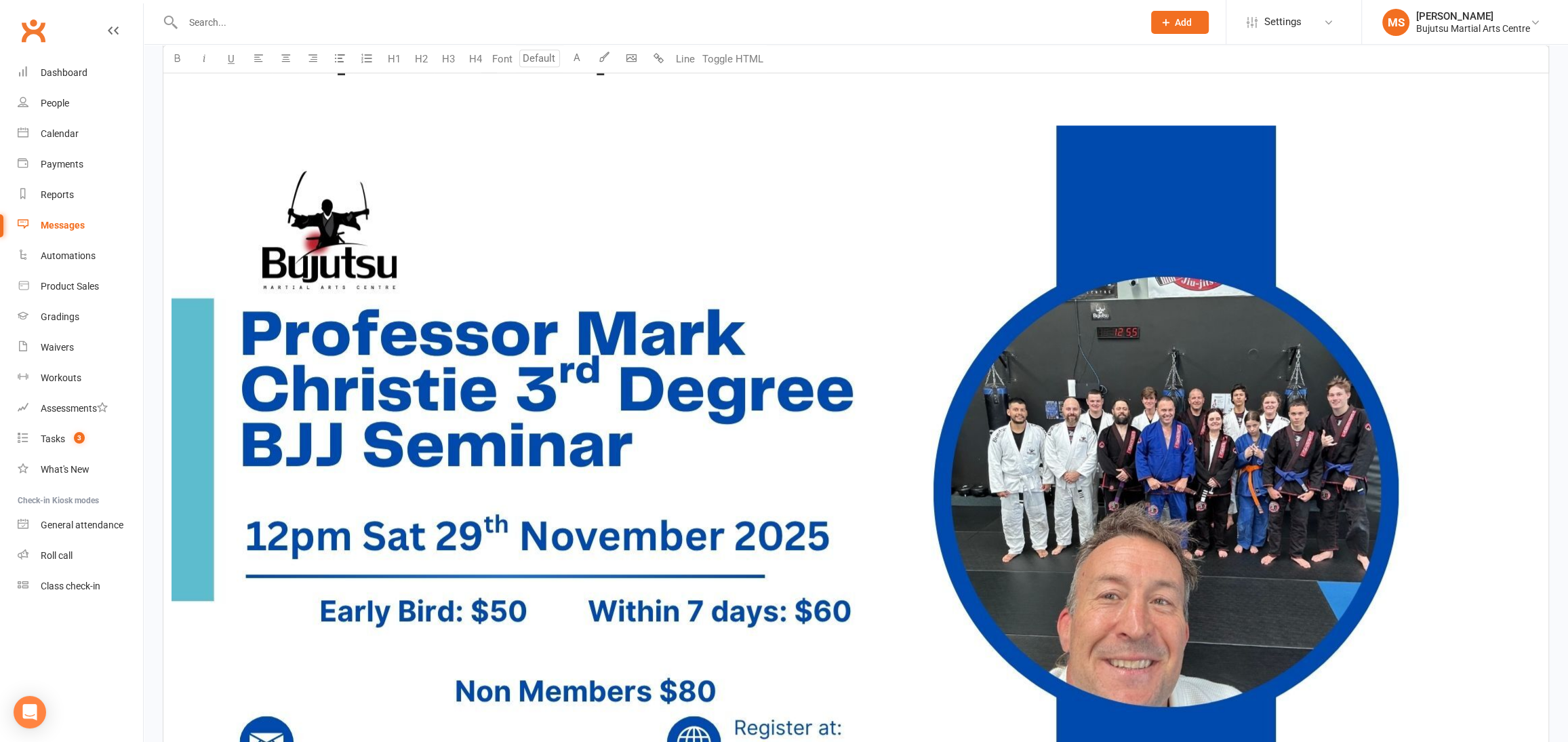
scroll to position [1063, 0]
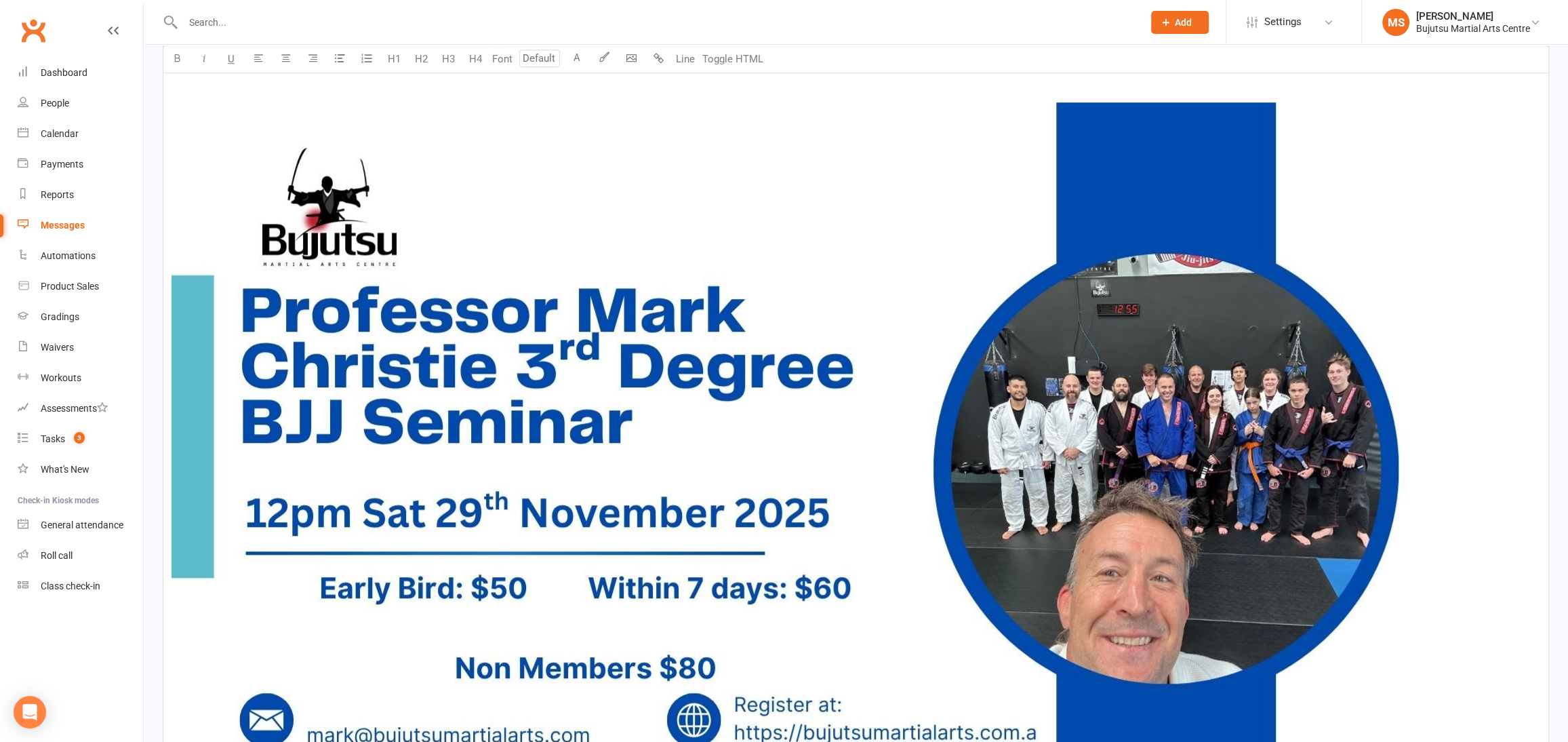
click at [581, 385] on img "To enrich screen reader interactions, please activate Accessibility in Grammarl…" at bounding box center [822, 469] width 1302 height 733
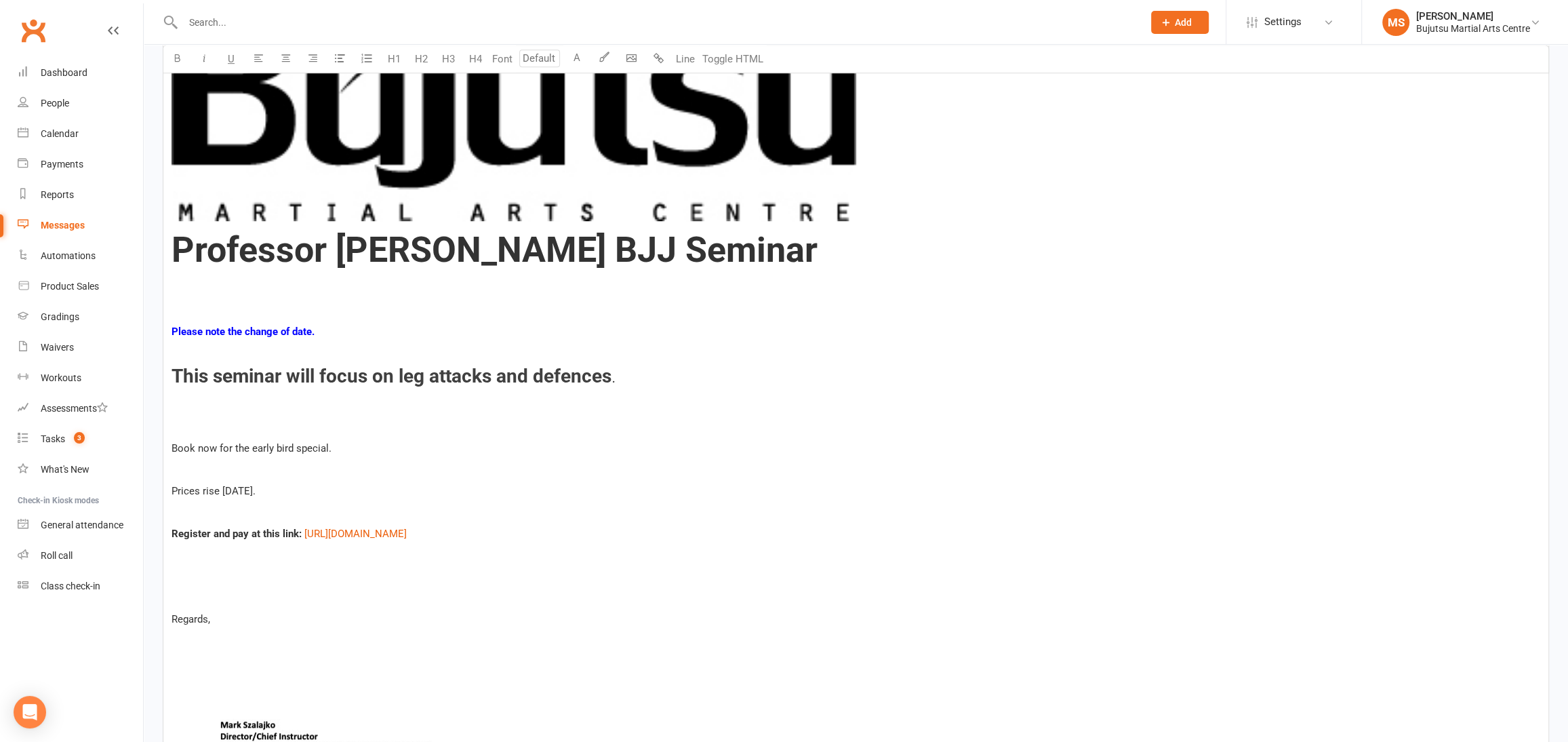
scroll to position [846, 0]
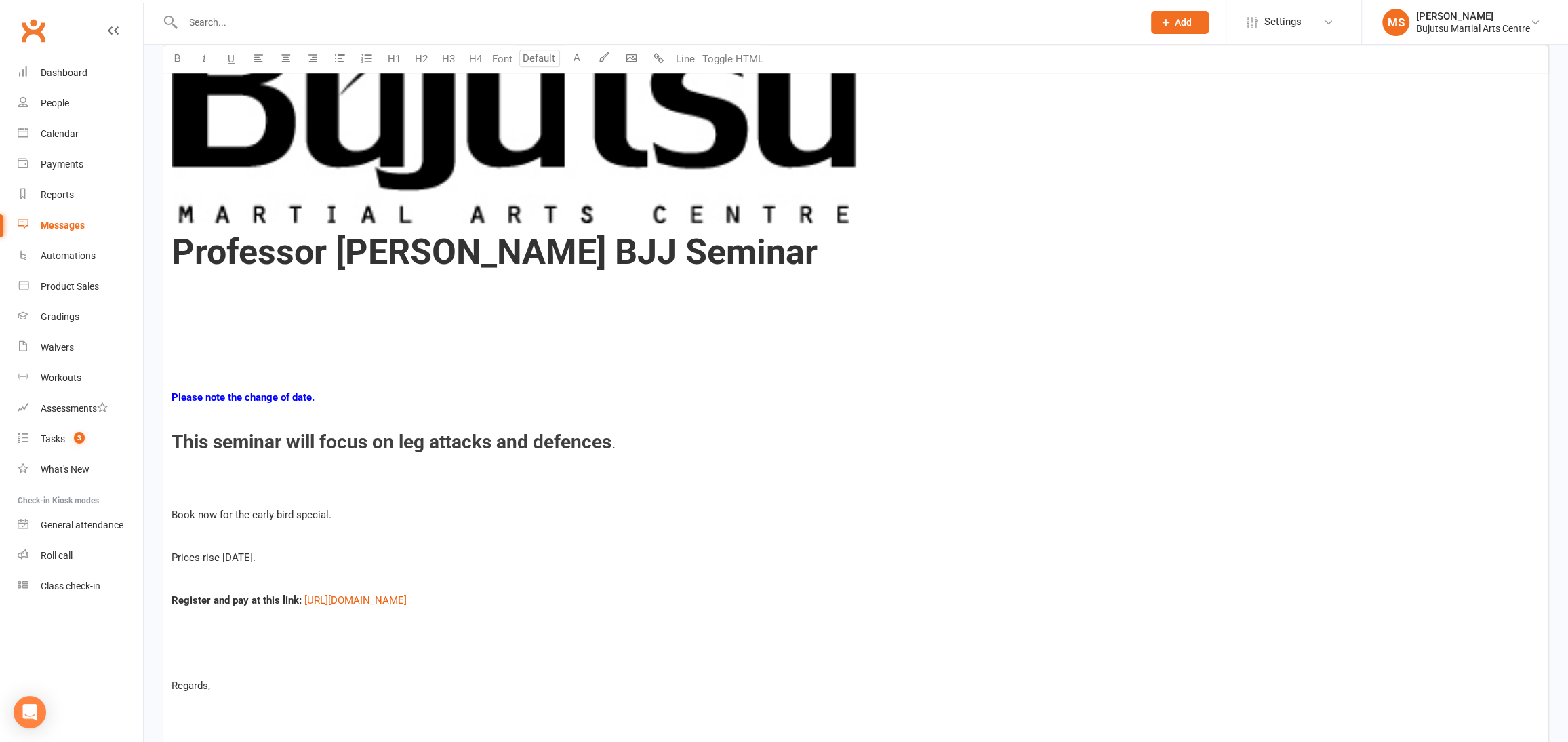
click at [477, 334] on p "﻿" at bounding box center [856, 333] width 1369 height 16
click at [633, 57] on body "Prospect Member Non-attending contact Class / event Appointment Grading event T…" at bounding box center [784, 534] width 1568 height 2753
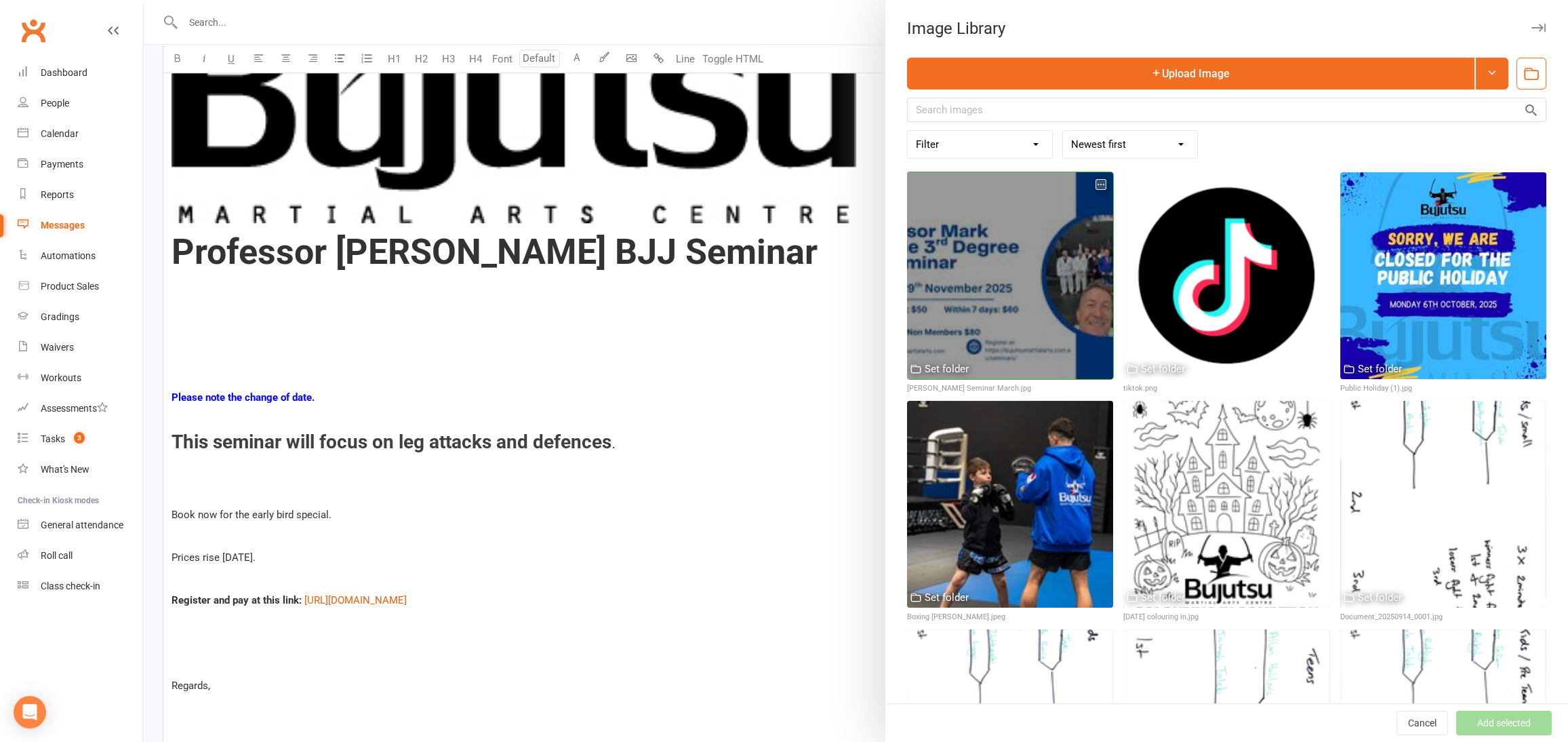
click at [998, 240] on div at bounding box center [1010, 275] width 206 height 207
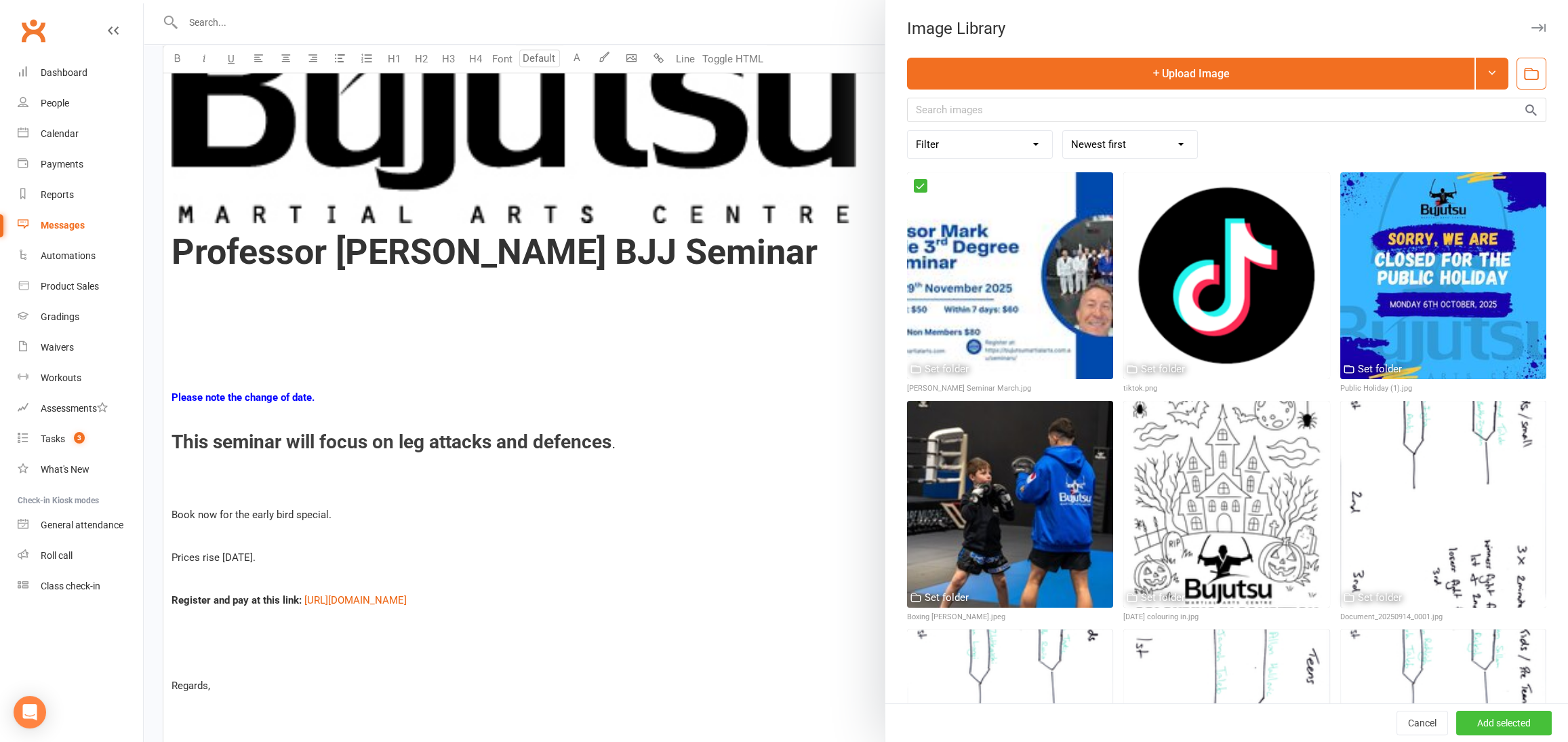
drag, startPoint x: 1515, startPoint y: 723, endPoint x: 1478, endPoint y: 719, distance: 37.2
click at [1515, 723] on button "Add selected" at bounding box center [1504, 723] width 96 height 25
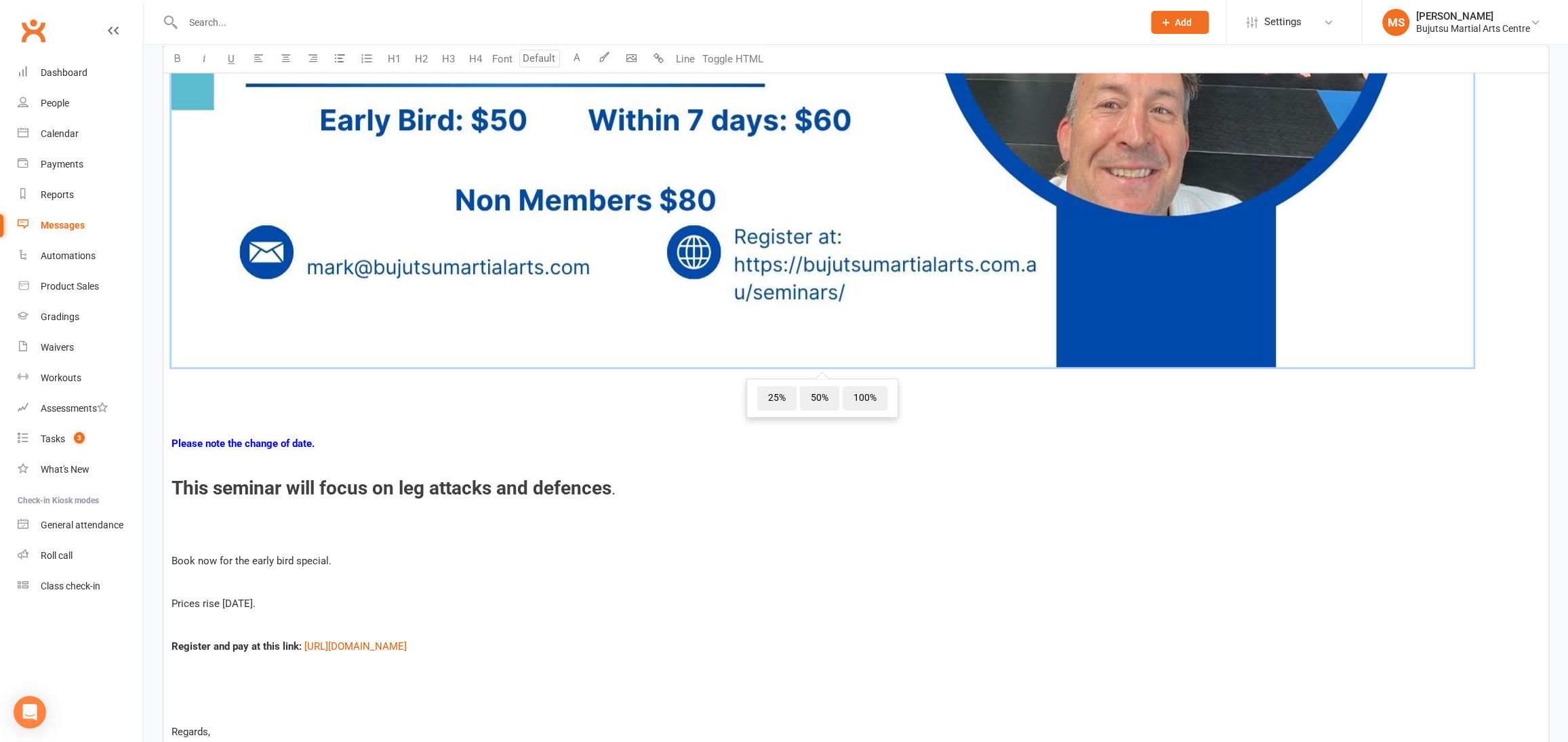
scroll to position [1554, 0]
click at [787, 394] on span "25%" at bounding box center [777, 397] width 39 height 25
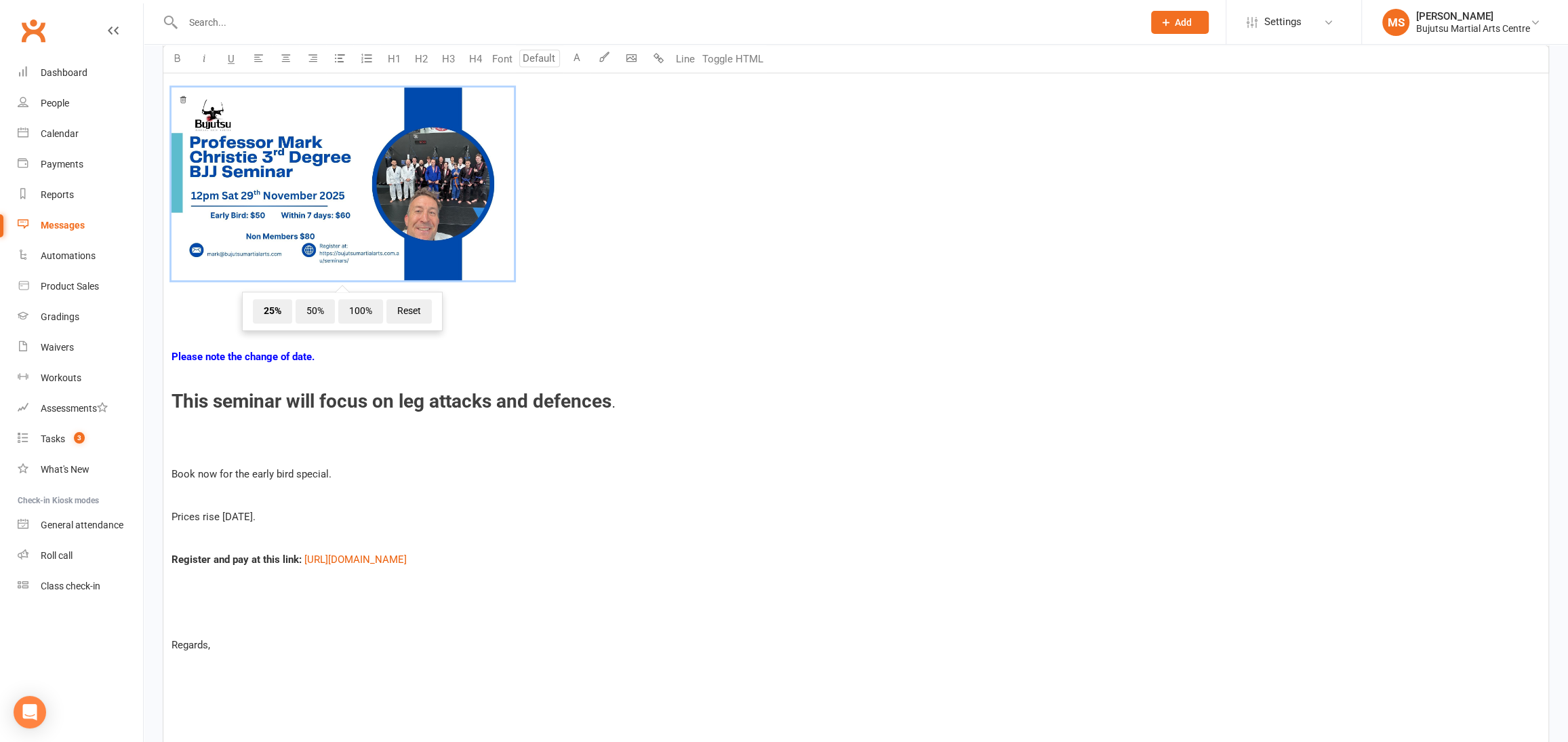
scroll to position [1077, 0]
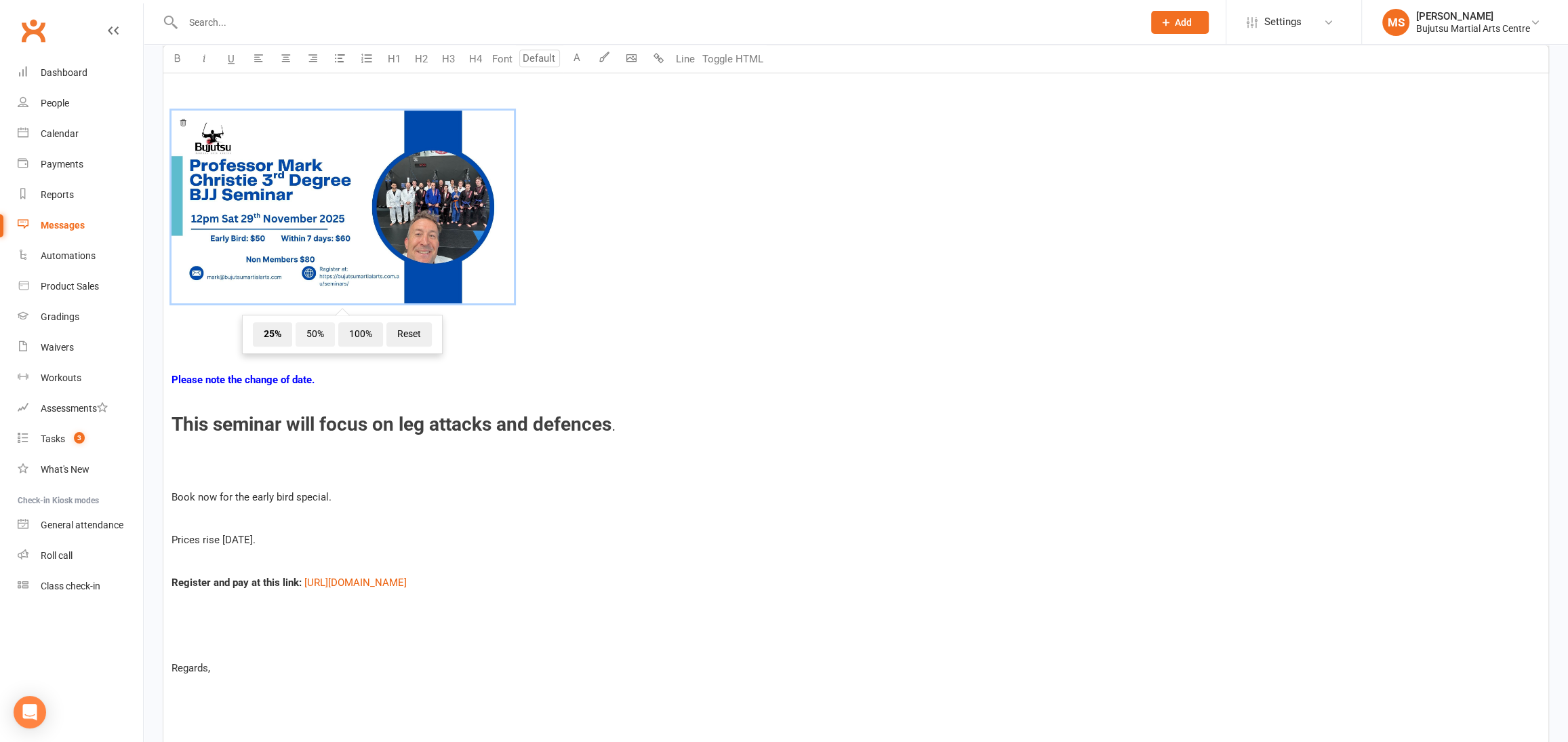
click at [317, 331] on span "50%" at bounding box center [315, 334] width 39 height 25
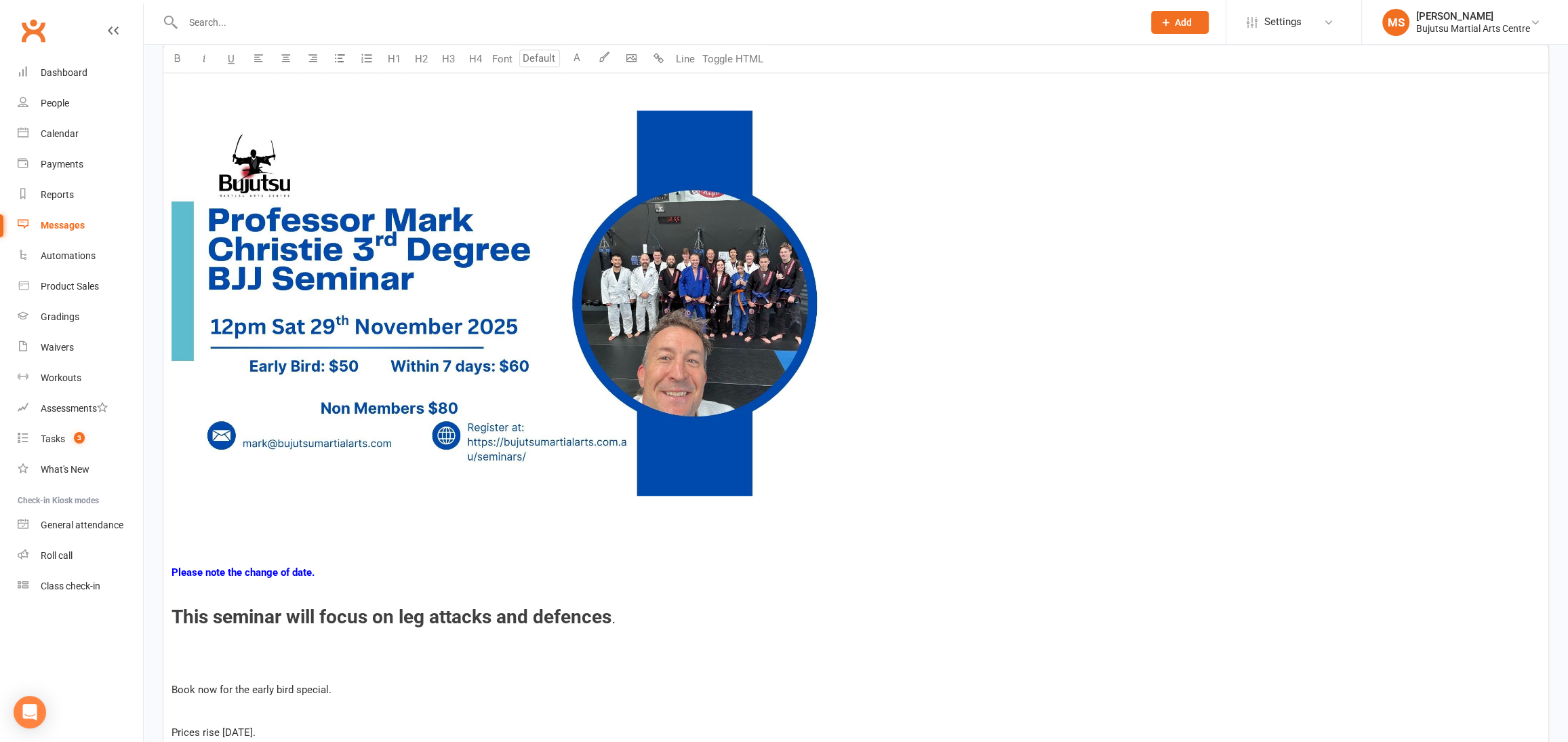
drag, startPoint x: 709, startPoint y: 591, endPoint x: 701, endPoint y: 578, distance: 15.3
click at [709, 591] on p "﻿" at bounding box center [856, 594] width 1369 height 16
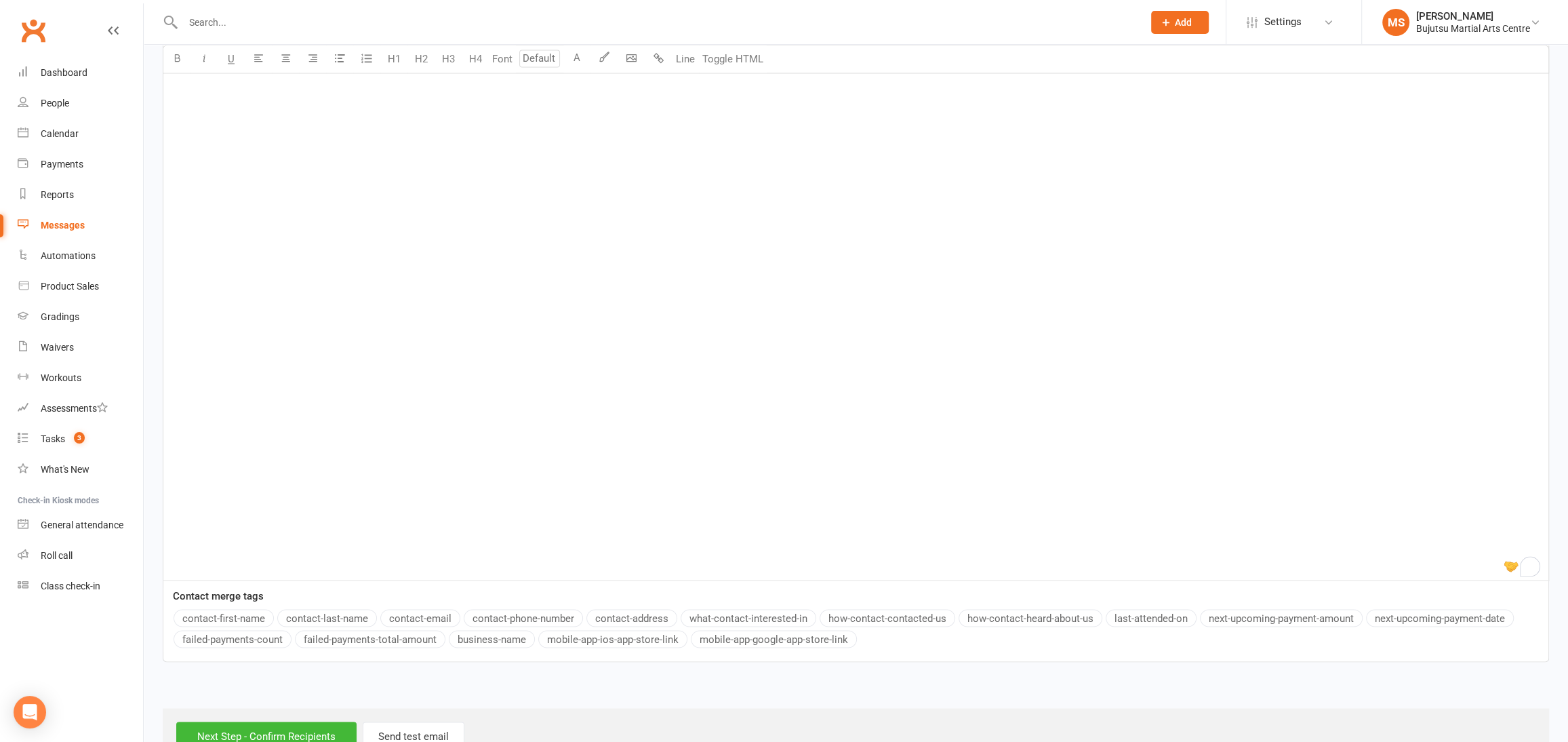
scroll to position [2439, 0]
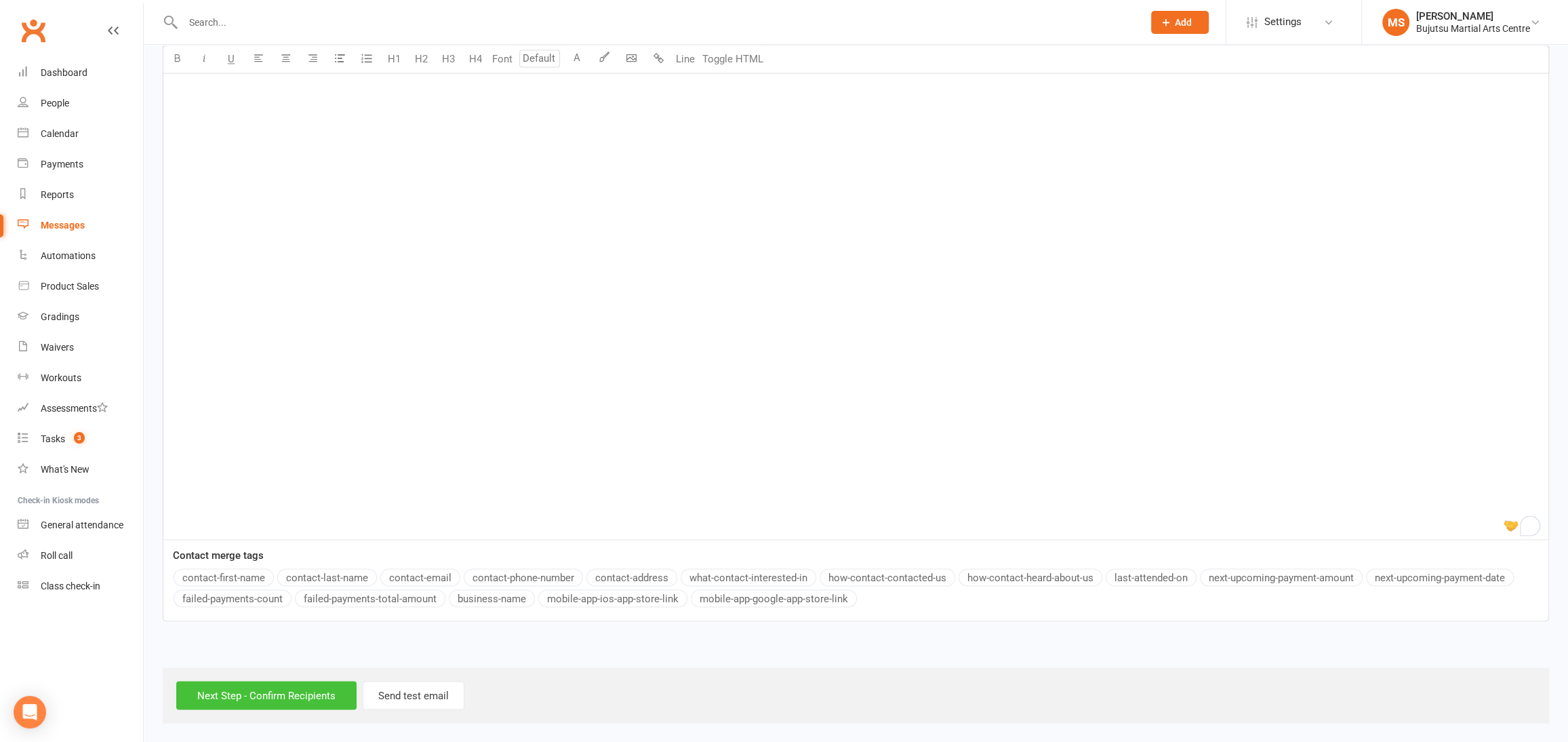
click at [297, 688] on input "Next Step - Confirm Recipients" at bounding box center [267, 695] width 180 height 29
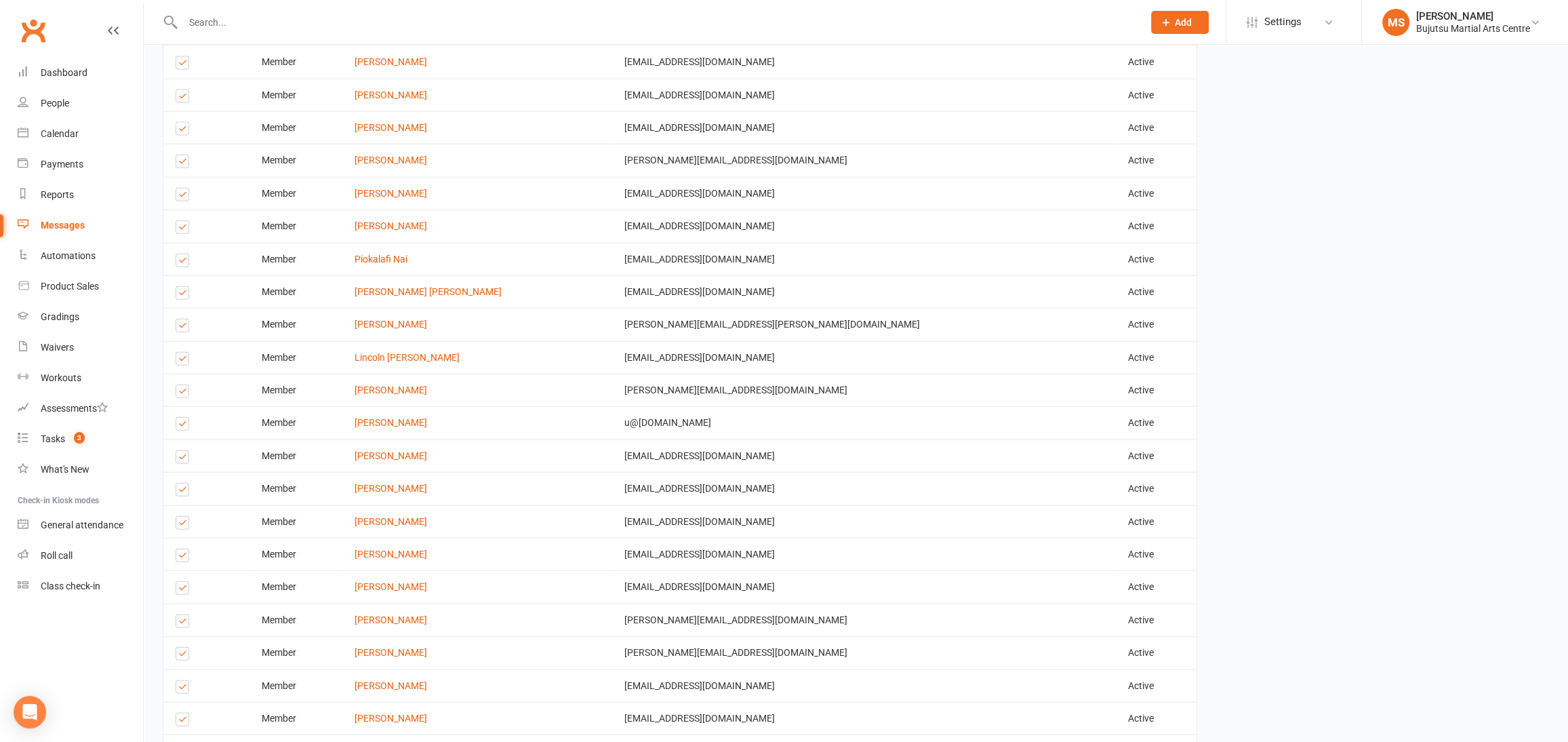
scroll to position [3617, 0]
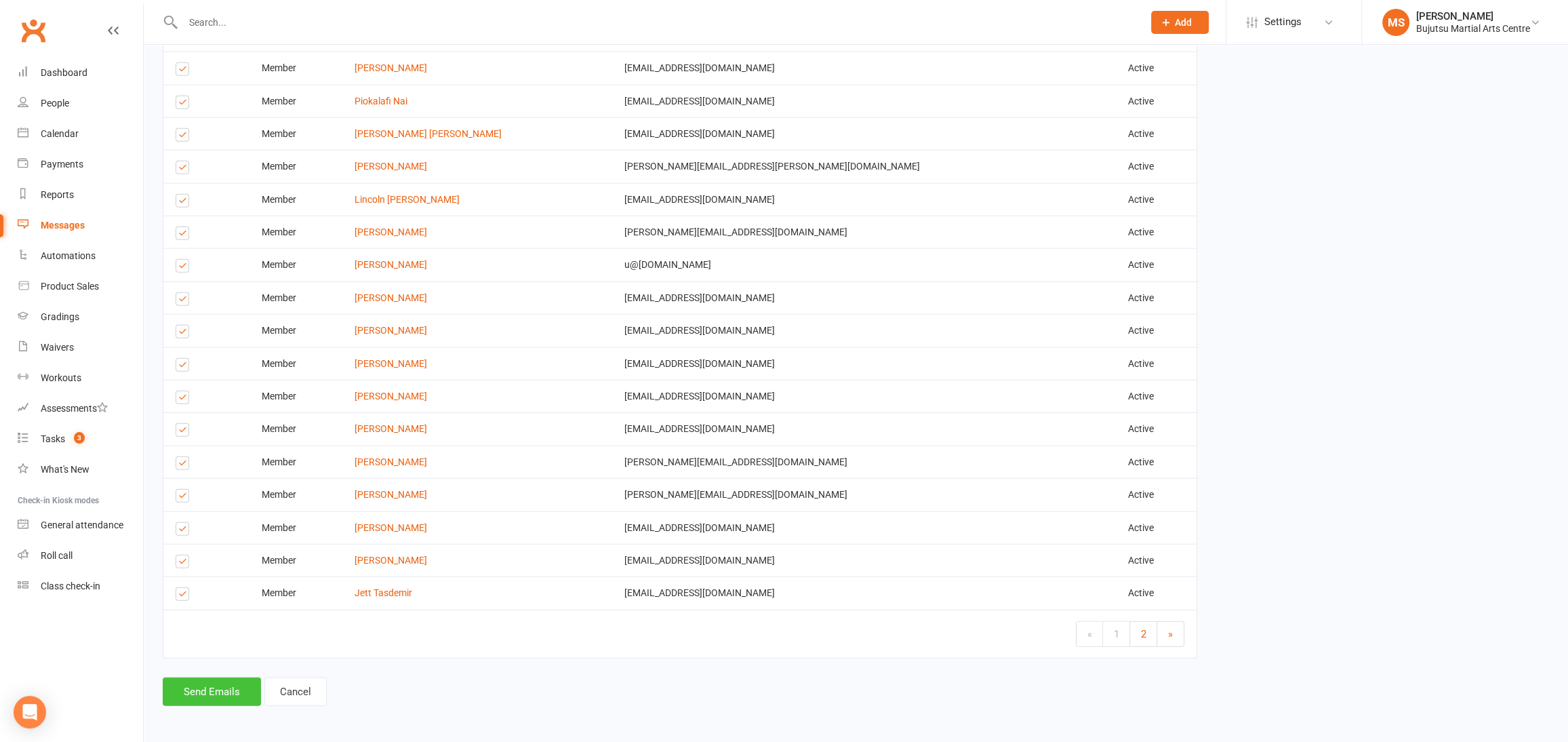
click at [208, 688] on button "Send Emails" at bounding box center [212, 692] width 99 height 29
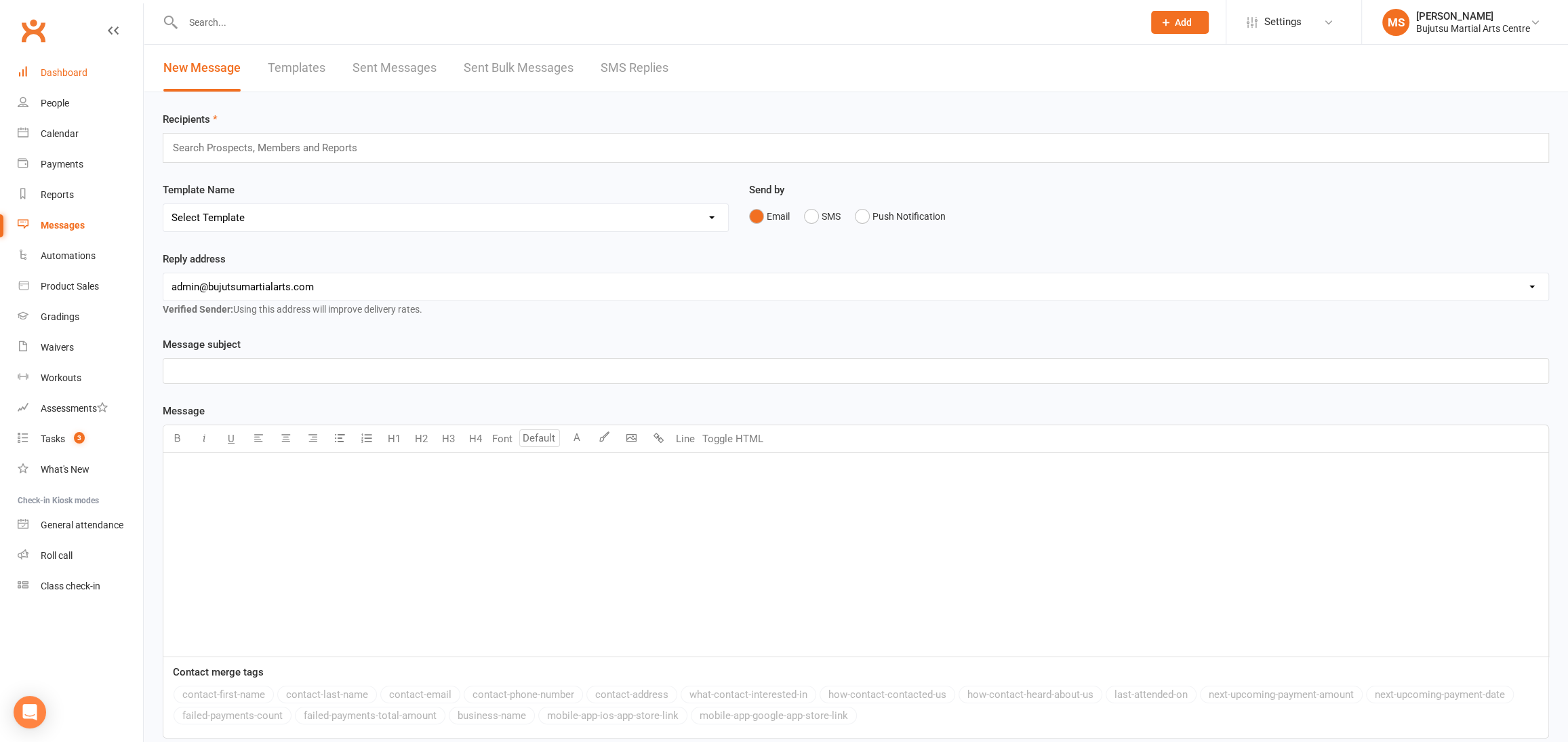
click at [76, 76] on div "Dashboard" at bounding box center [64, 72] width 47 height 11
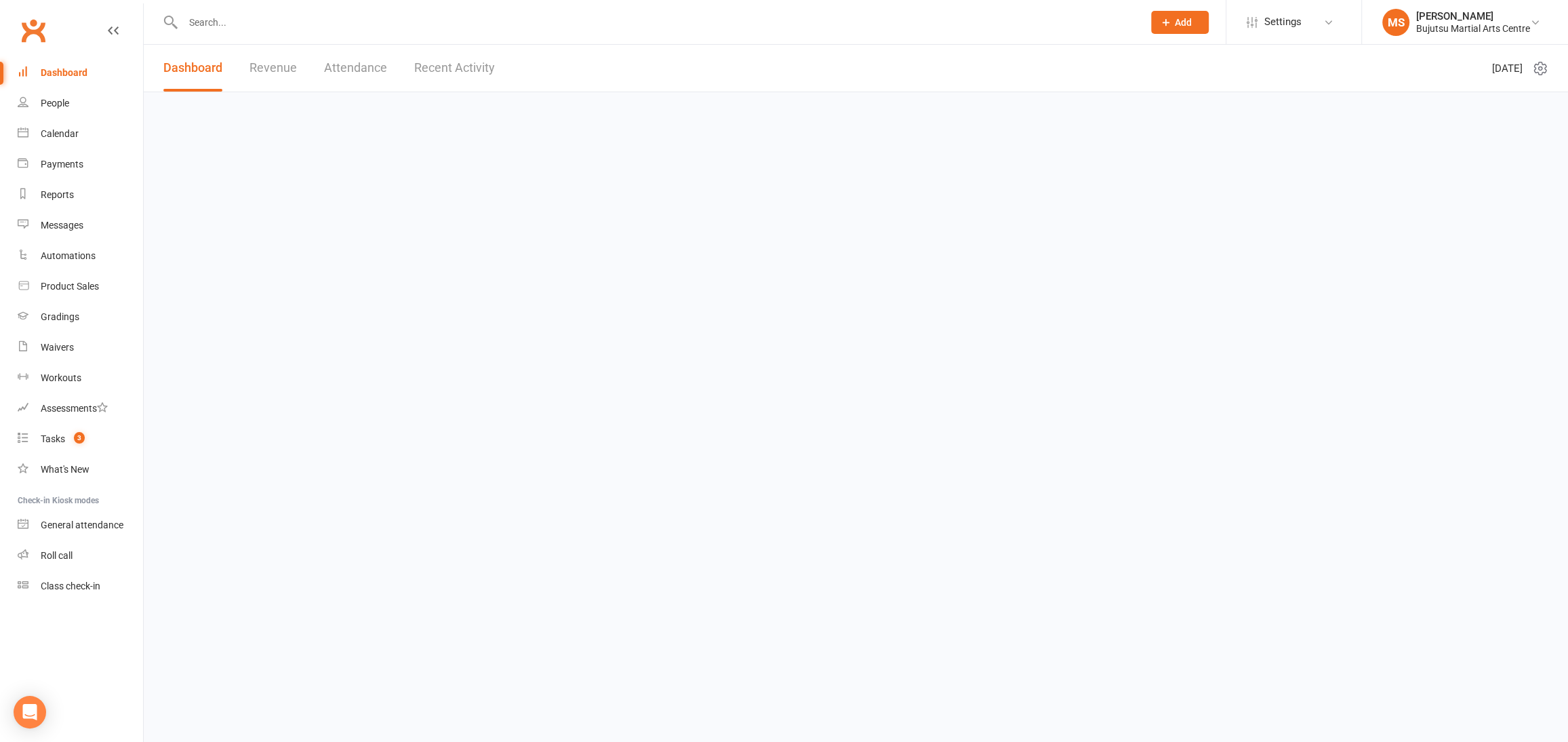
click at [76, 76] on div "Dashboard" at bounding box center [64, 72] width 47 height 11
